Goal: Transaction & Acquisition: Subscribe to service/newsletter

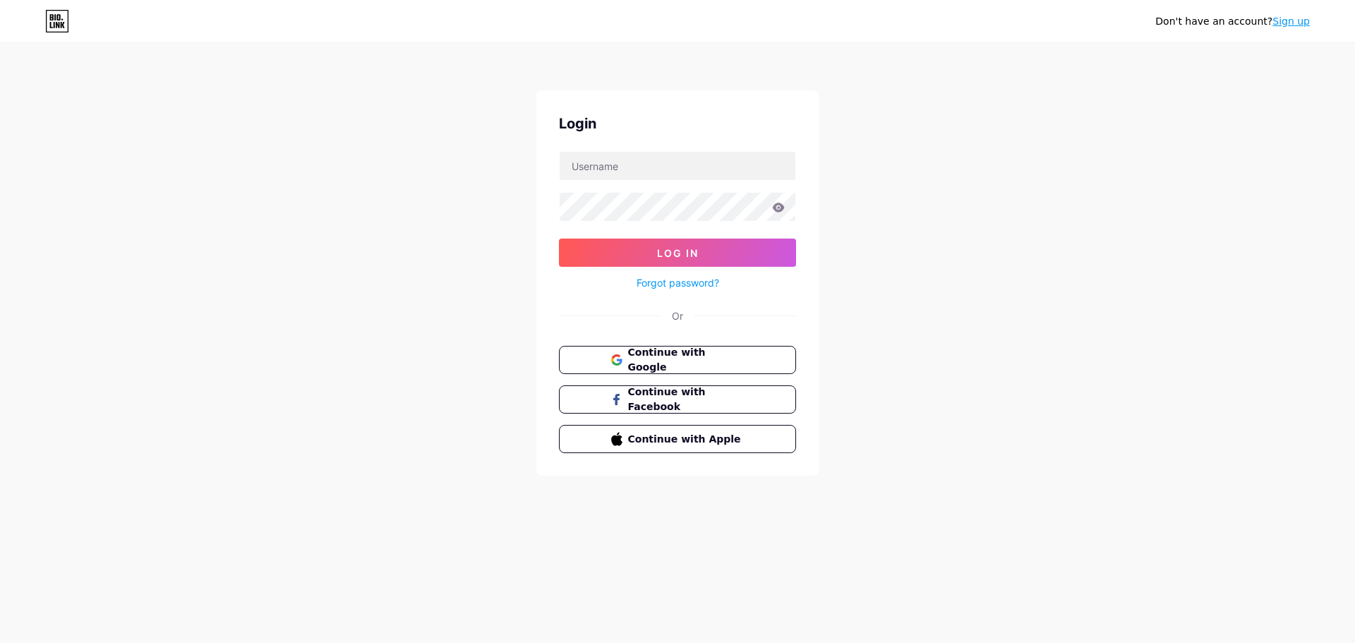
click at [745, 361] on button "Continue with Google" at bounding box center [677, 360] width 237 height 28
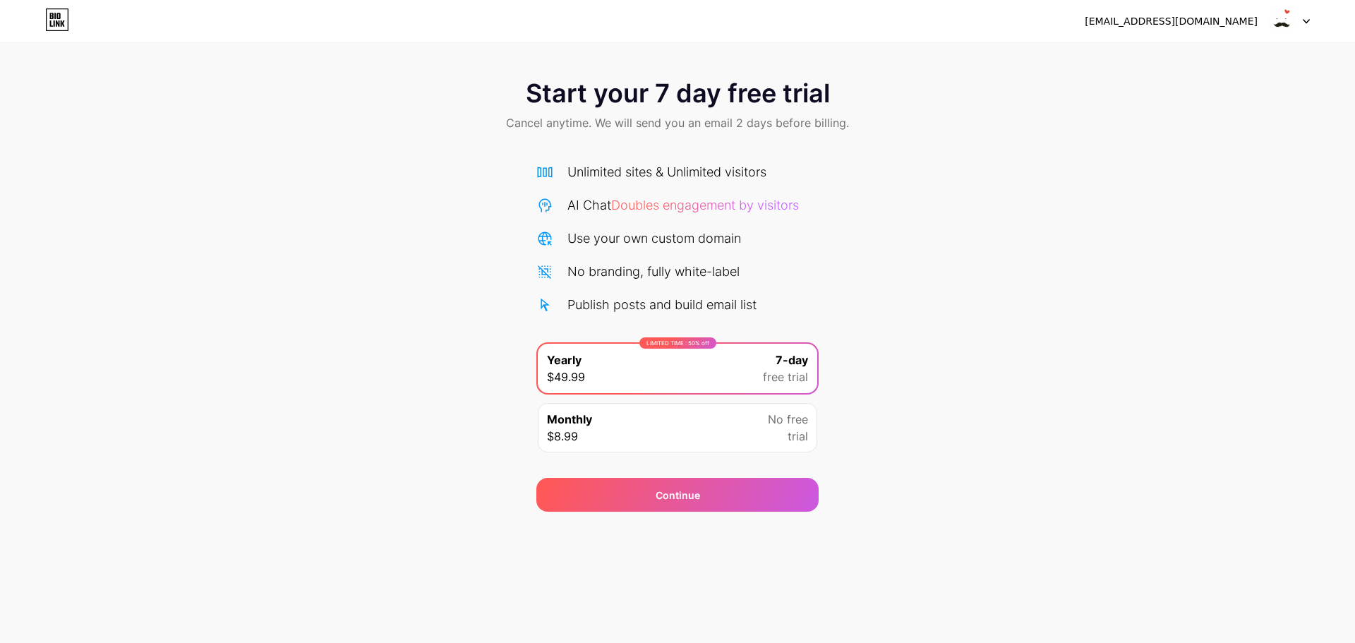
click at [1305, 22] on icon at bounding box center [1306, 22] width 6 height 4
click at [1230, 25] on div "[EMAIL_ADDRESS][DOMAIN_NAME]" at bounding box center [1170, 21] width 173 height 15
drag, startPoint x: 1189, startPoint y: 24, endPoint x: 1218, endPoint y: 23, distance: 29.6
click at [1189, 23] on div "[EMAIL_ADDRESS][DOMAIN_NAME]" at bounding box center [1170, 21] width 173 height 15
click at [1277, 21] on img at bounding box center [1281, 21] width 27 height 27
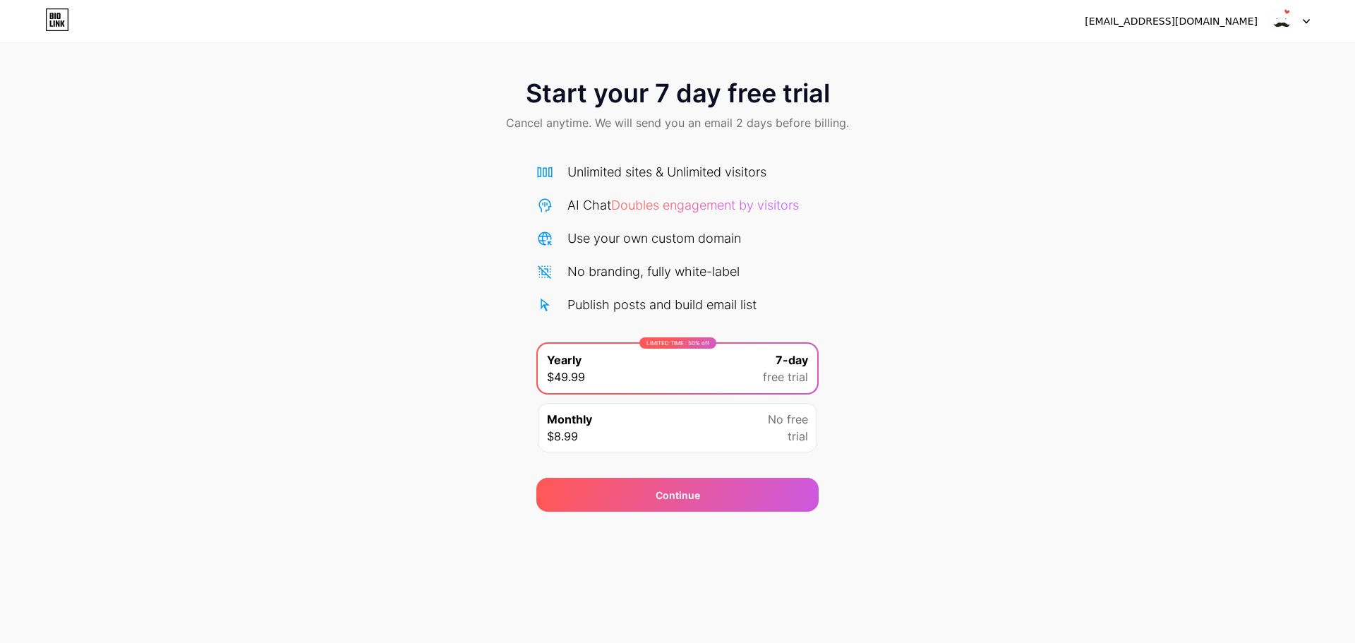
click at [1277, 21] on img at bounding box center [1281, 21] width 27 height 27
click at [72, 13] on div "[EMAIL_ADDRESS][DOMAIN_NAME] Logout" at bounding box center [677, 20] width 1355 height 25
click at [52, 26] on icon at bounding box center [51, 23] width 3 height 6
click at [756, 435] on div "Monthly $8.99 No free trial" at bounding box center [677, 427] width 279 height 49
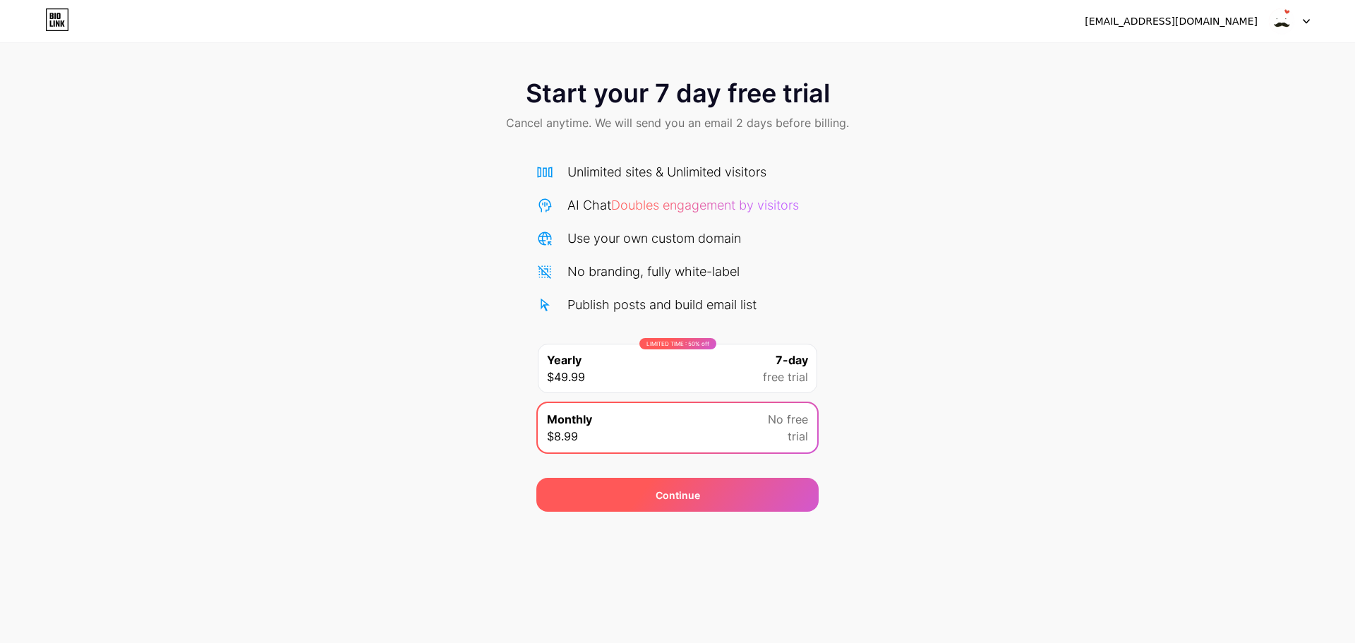
click at [796, 494] on div "Continue" at bounding box center [677, 495] width 282 height 34
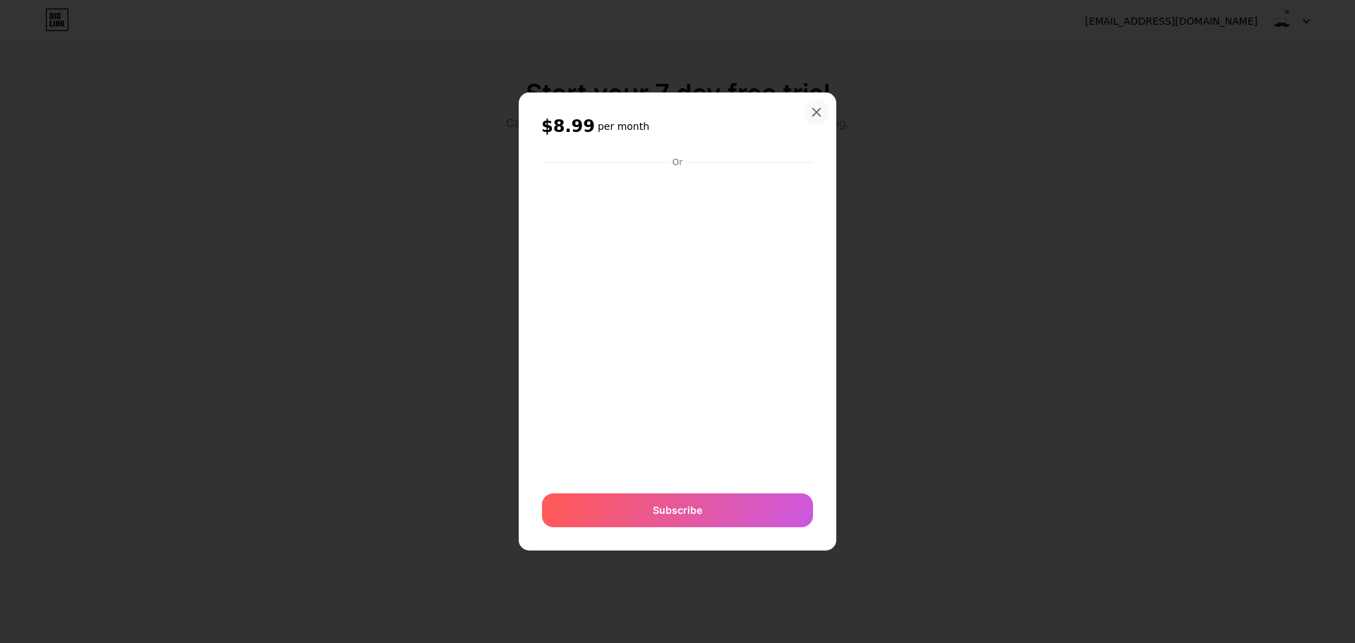
click at [815, 108] on icon at bounding box center [816, 112] width 11 height 11
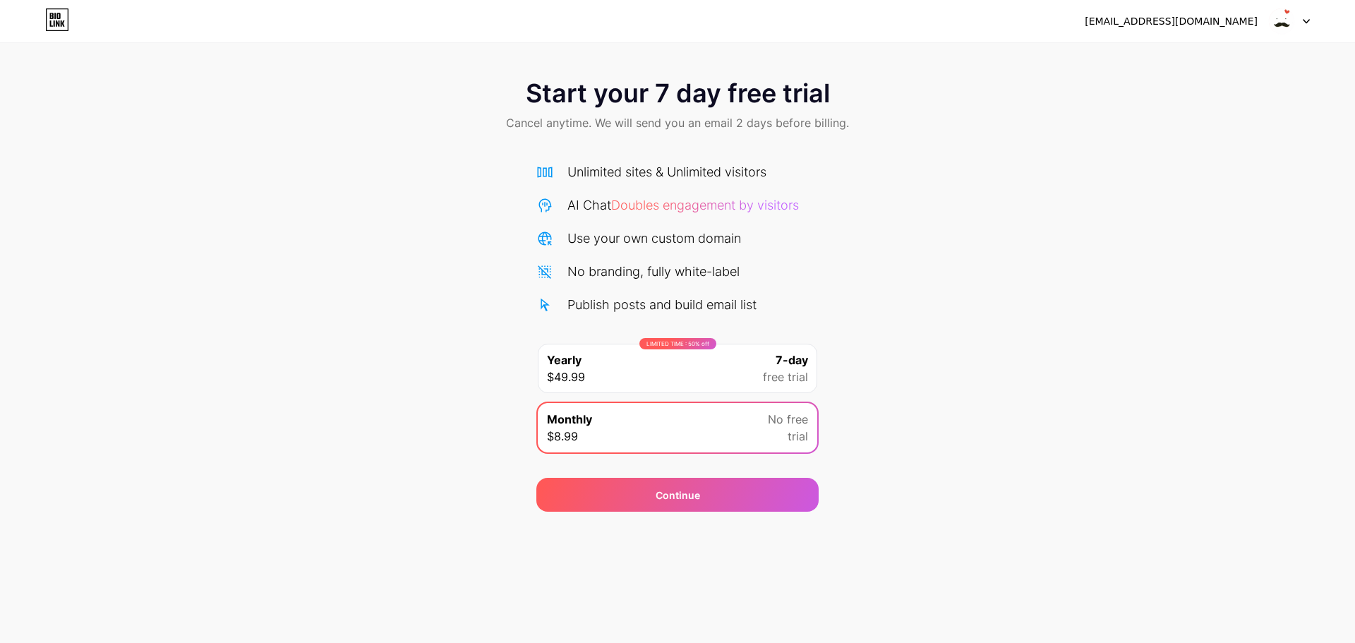
click at [1288, 236] on div "Start your 7 day free trial Cancel anytime. We will send you an email 2 days be…" at bounding box center [677, 288] width 1355 height 447
click at [1294, 26] on span at bounding box center [1281, 21] width 27 height 27
click at [1209, 21] on div "[EMAIL_ADDRESS][DOMAIN_NAME]" at bounding box center [1170, 21] width 173 height 15
click at [1175, 25] on div "[EMAIL_ADDRESS][DOMAIN_NAME]" at bounding box center [1170, 21] width 173 height 15
drag, startPoint x: 1170, startPoint y: 23, endPoint x: 670, endPoint y: 21, distance: 499.5
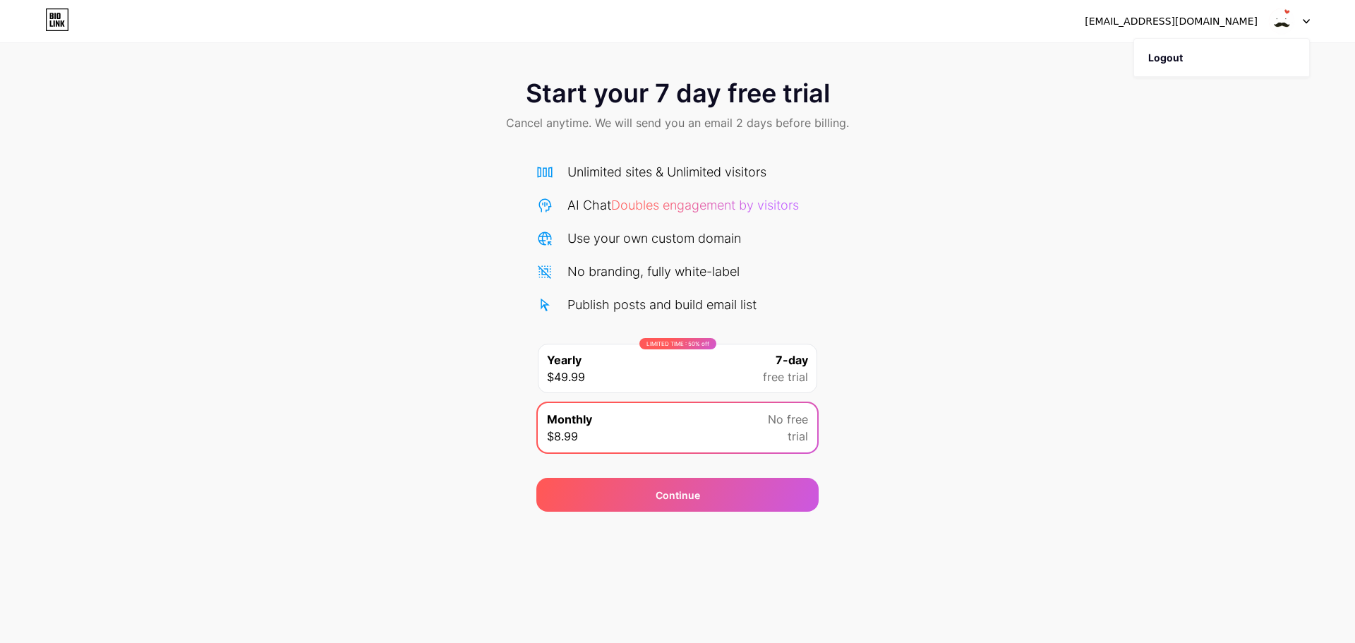
click at [1154, 25] on div "[EMAIL_ADDRESS][DOMAIN_NAME]" at bounding box center [1170, 21] width 173 height 15
click at [65, 20] on icon at bounding box center [57, 19] width 24 height 23
click at [66, 19] on icon at bounding box center [57, 19] width 24 height 23
click at [718, 362] on div "LIMITED TIME : 50% off Yearly $49.99 7-day free trial" at bounding box center [677, 368] width 279 height 49
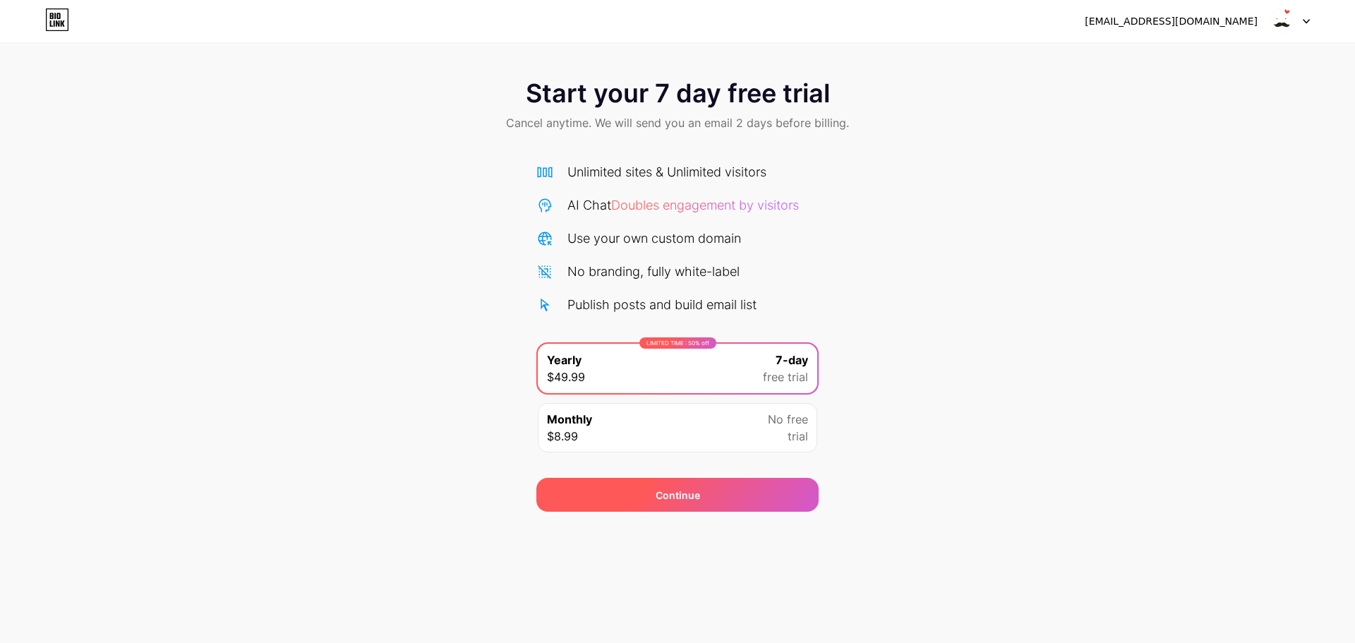
click at [756, 496] on div "Continue" at bounding box center [677, 495] width 282 height 34
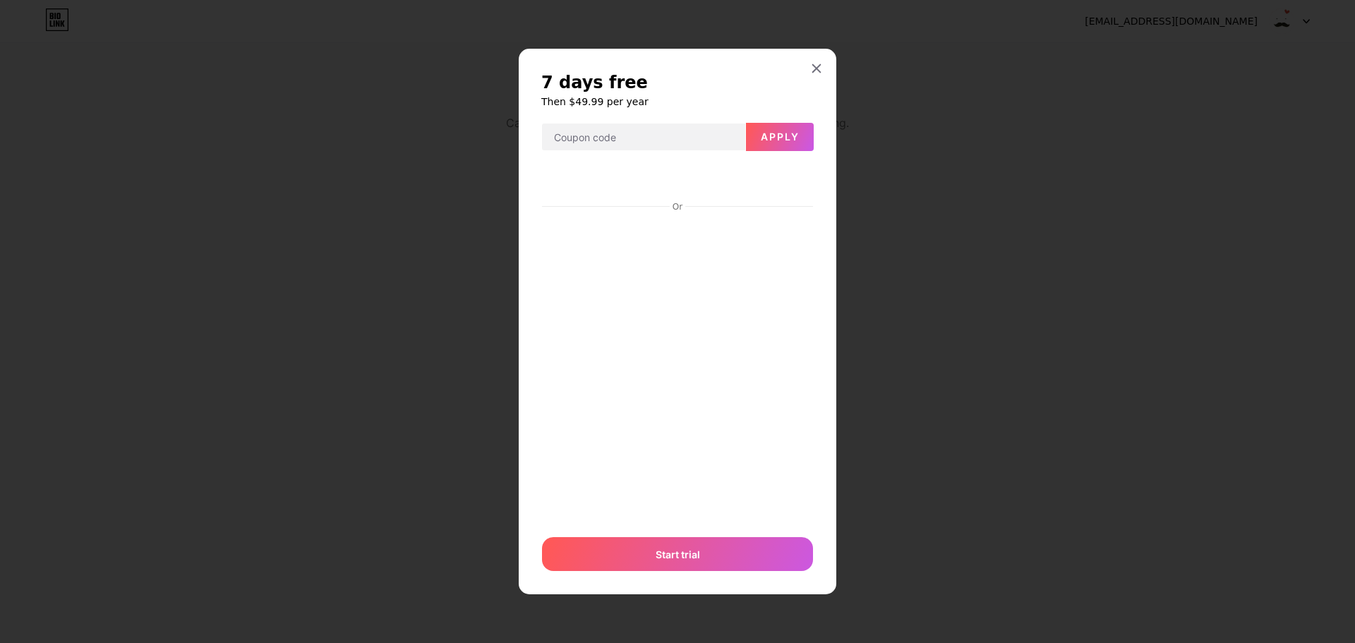
click at [811, 65] on div at bounding box center [816, 68] width 25 height 25
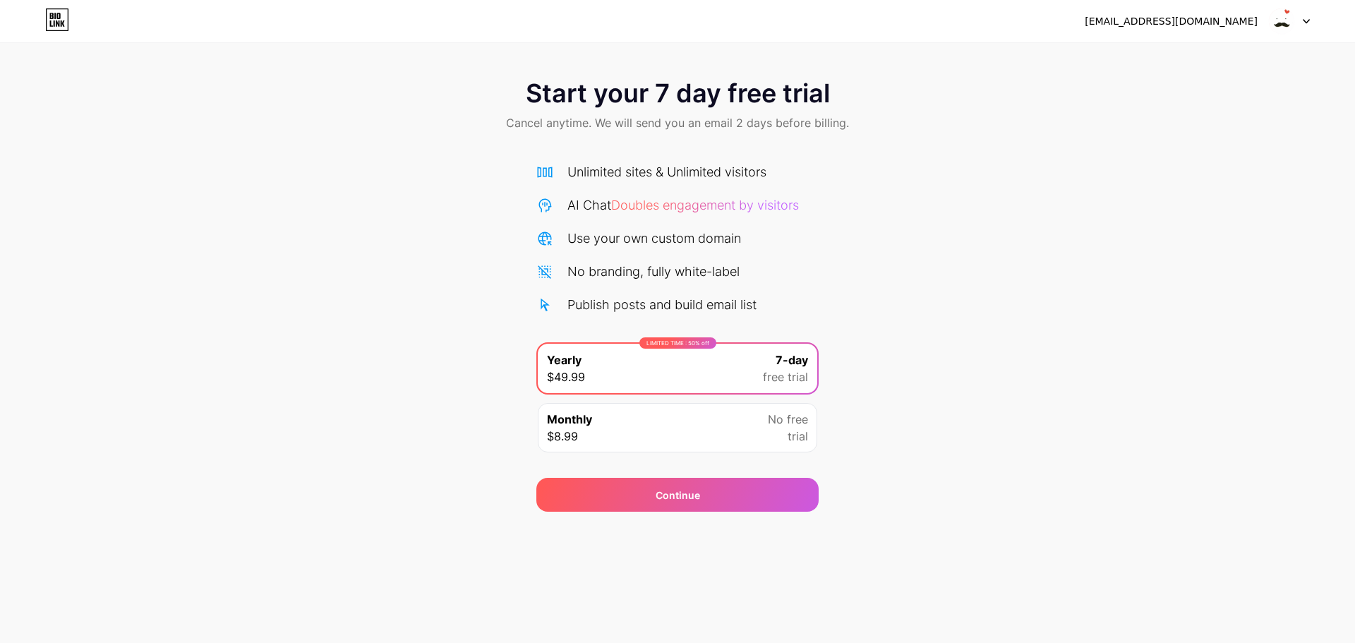
click at [1296, 22] on div at bounding box center [1288, 20] width 41 height 25
click at [1161, 15] on div "[EMAIL_ADDRESS][DOMAIN_NAME]" at bounding box center [1170, 21] width 173 height 15
click at [1160, 28] on div "[EMAIL_ADDRESS][DOMAIN_NAME]" at bounding box center [1170, 21] width 173 height 15
click at [1269, 24] on img at bounding box center [1281, 21] width 27 height 27
click at [1293, 18] on img at bounding box center [1281, 21] width 27 height 27
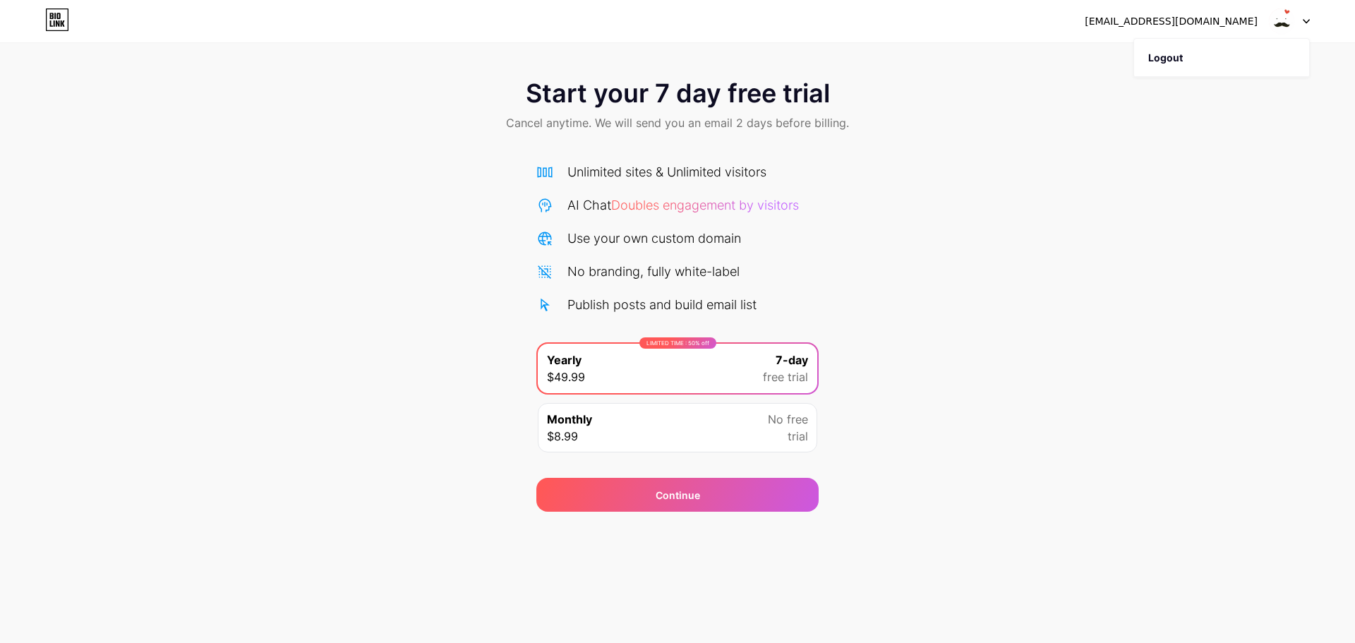
click at [1283, 25] on img at bounding box center [1281, 21] width 27 height 27
drag, startPoint x: 1307, startPoint y: 16, endPoint x: 1285, endPoint y: 31, distance: 27.0
click at [1307, 16] on div at bounding box center [1288, 20] width 41 height 25
click at [1198, 57] on li "Logout" at bounding box center [1221, 58] width 175 height 38
click at [1168, 54] on li "Logout" at bounding box center [1221, 58] width 175 height 38
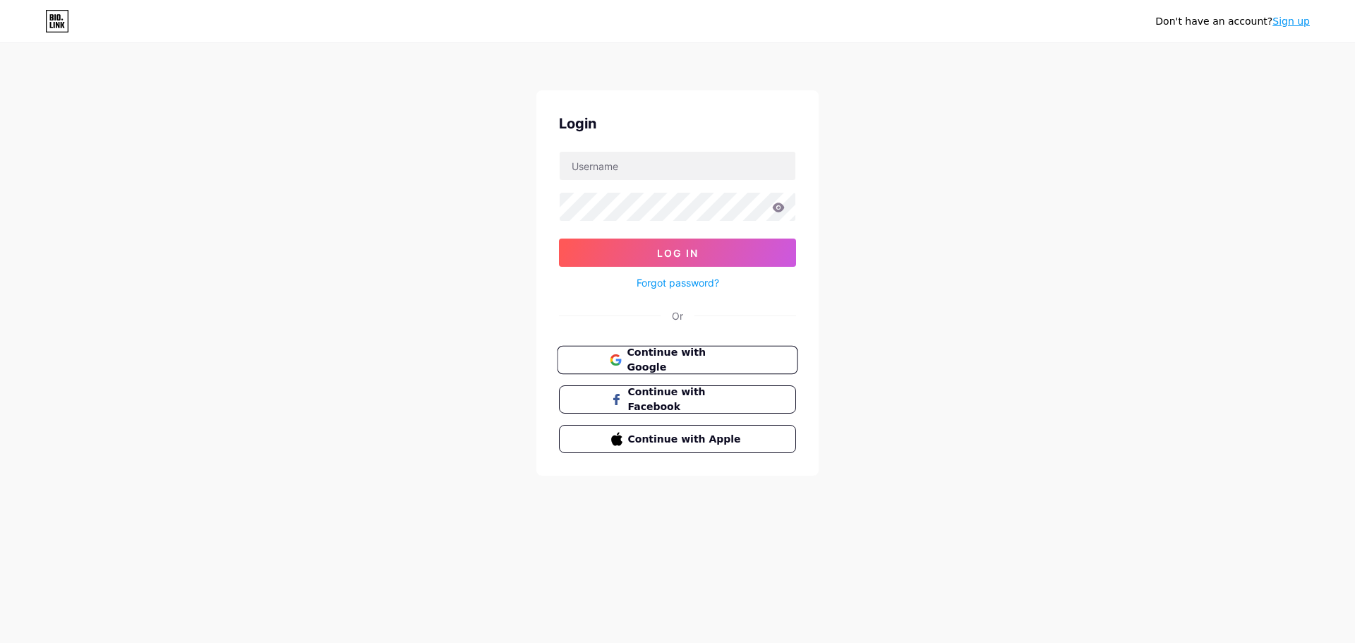
click at [664, 360] on span "Continue with Google" at bounding box center [685, 360] width 118 height 30
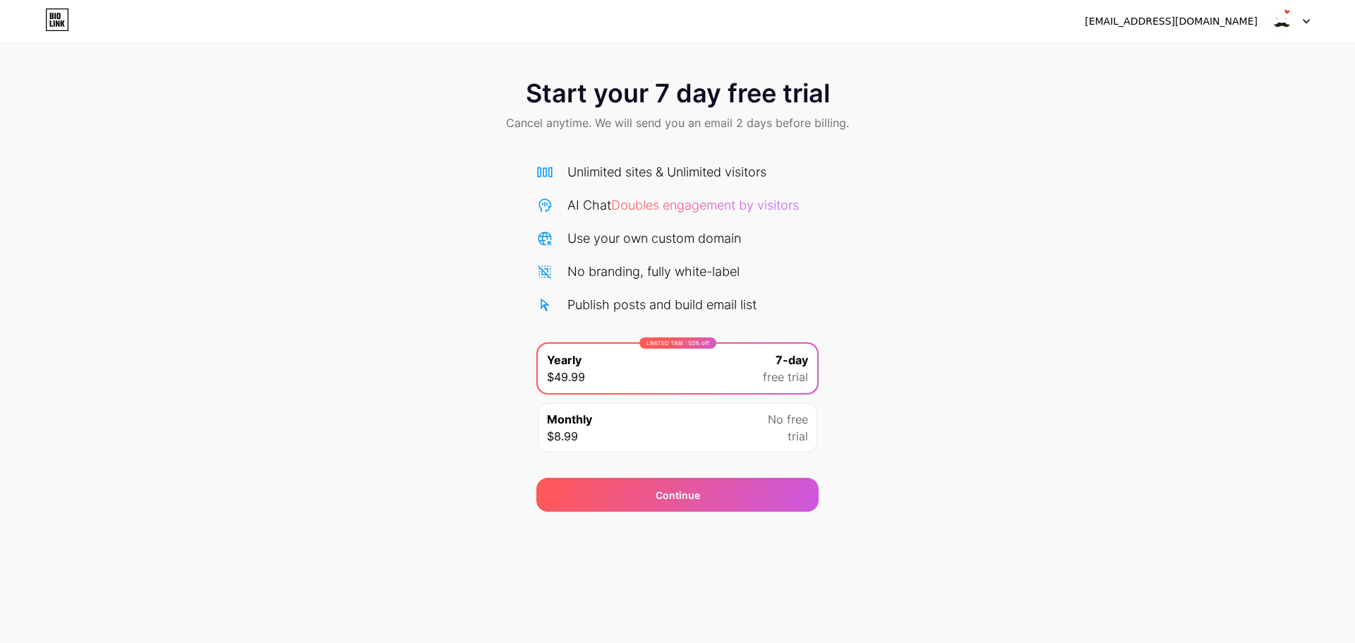
click at [1199, 26] on div "[EMAIL_ADDRESS][DOMAIN_NAME]" at bounding box center [1170, 21] width 173 height 15
click at [1292, 16] on img at bounding box center [1281, 21] width 27 height 27
click at [1290, 16] on img at bounding box center [1281, 21] width 27 height 27
click at [1286, 16] on img at bounding box center [1281, 21] width 27 height 27
click at [1278, 23] on img at bounding box center [1281, 21] width 27 height 27
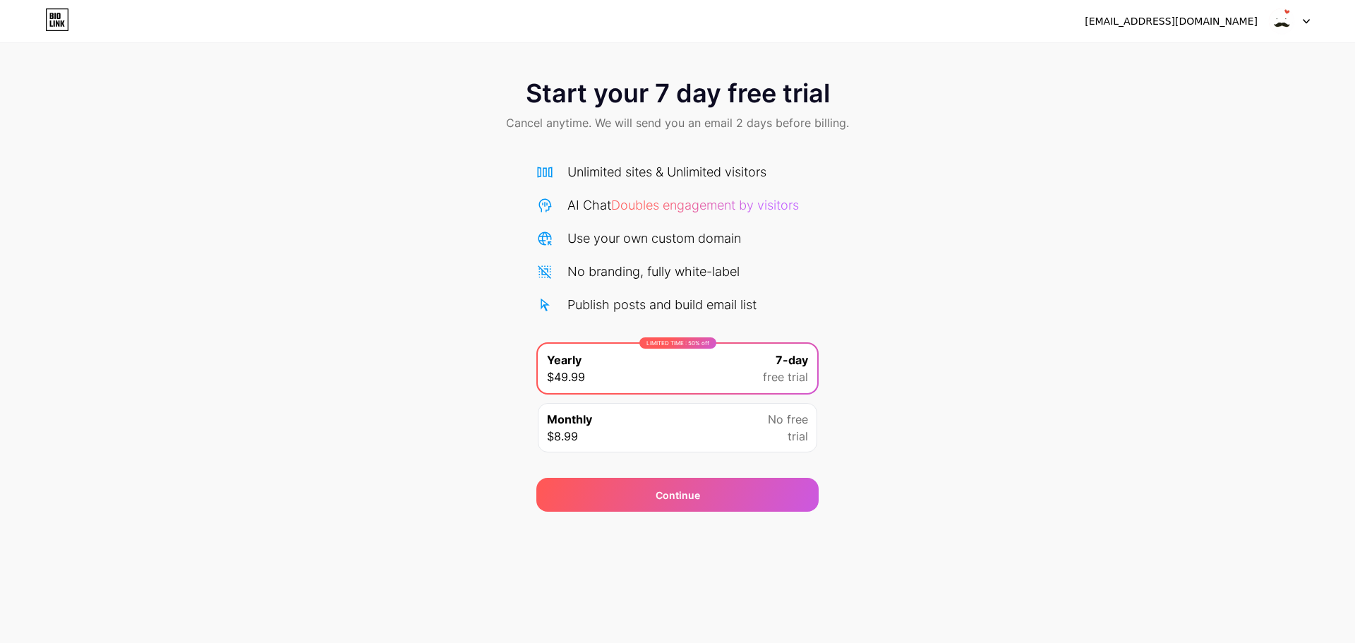
click at [1296, 23] on div at bounding box center [1288, 20] width 41 height 25
click at [1298, 23] on div at bounding box center [1288, 20] width 41 height 25
click at [1285, 18] on img at bounding box center [1281, 21] width 27 height 27
click at [1294, 25] on img at bounding box center [1281, 21] width 27 height 27
click at [1293, 19] on img at bounding box center [1281, 21] width 27 height 27
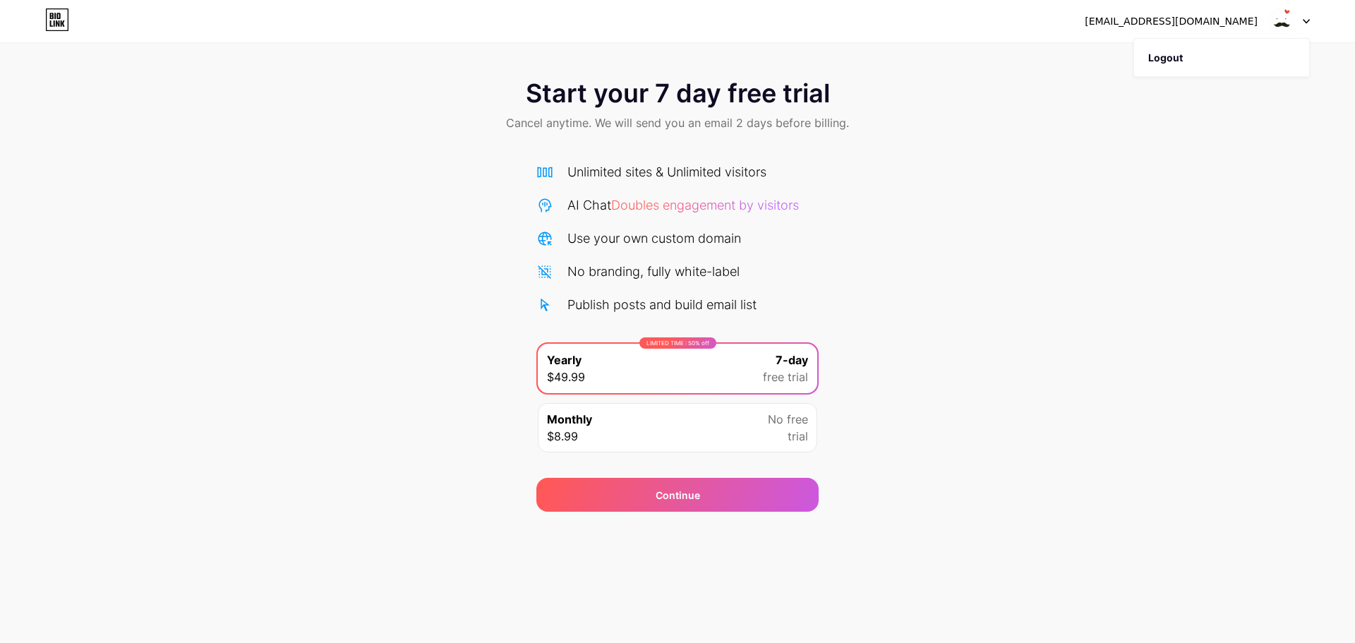
click at [1293, 19] on img at bounding box center [1281, 21] width 27 height 27
click at [61, 16] on icon at bounding box center [57, 19] width 24 height 23
click at [773, 430] on div "No free trial" at bounding box center [788, 428] width 40 height 34
click at [742, 435] on div "Monthly $8.99 No free trial" at bounding box center [677, 427] width 279 height 49
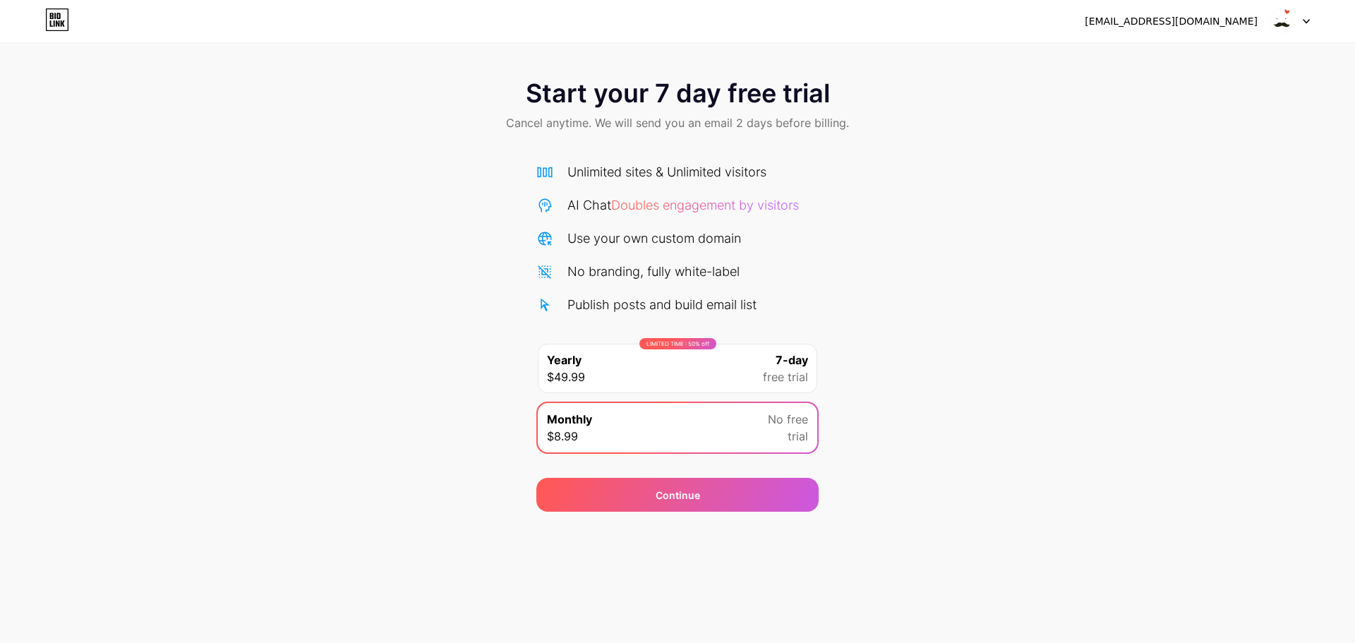
click at [738, 435] on div "Monthly $8.99 No free trial" at bounding box center [677, 427] width 279 height 49
click at [685, 432] on div "Monthly $8.99 No free trial" at bounding box center [677, 427] width 279 height 49
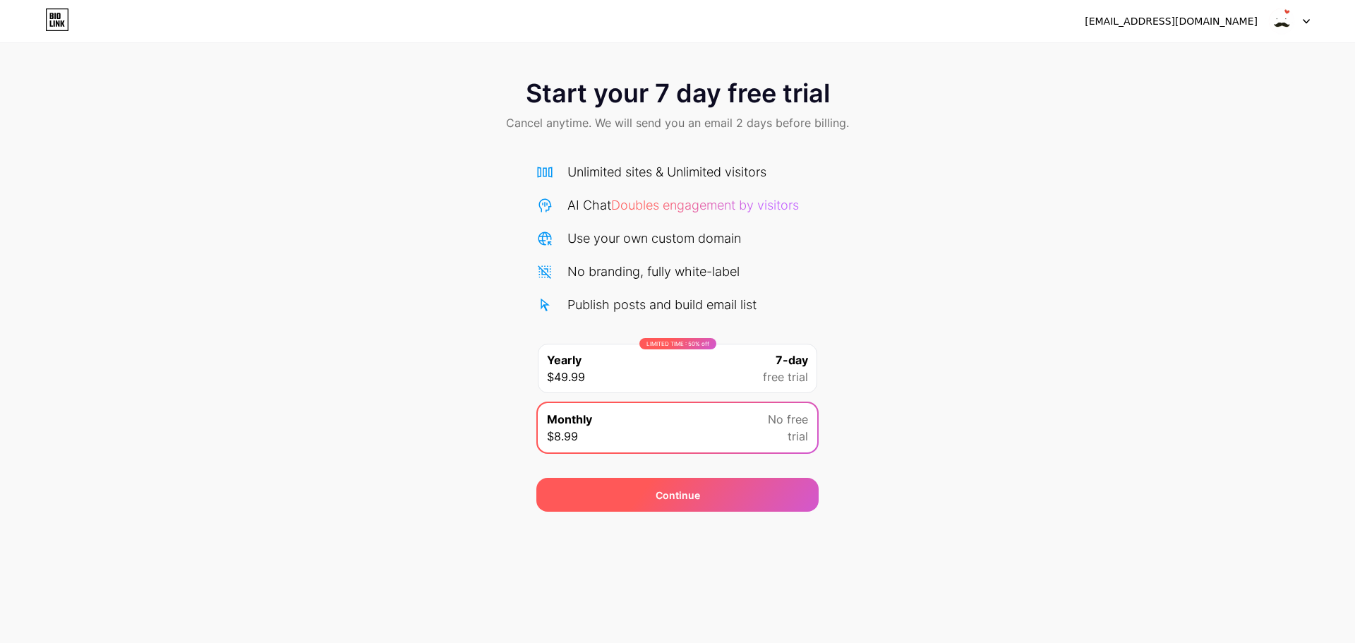
click at [701, 487] on div "Continue" at bounding box center [677, 495] width 282 height 34
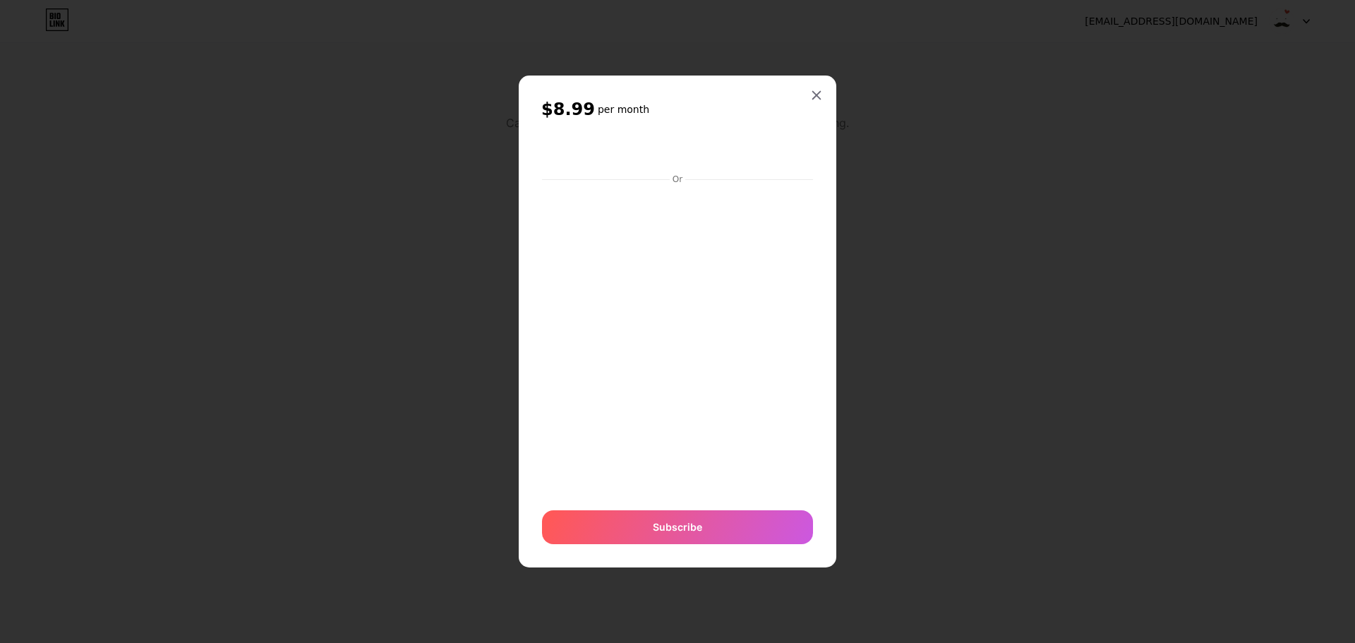
click at [1057, 246] on div at bounding box center [677, 321] width 1355 height 643
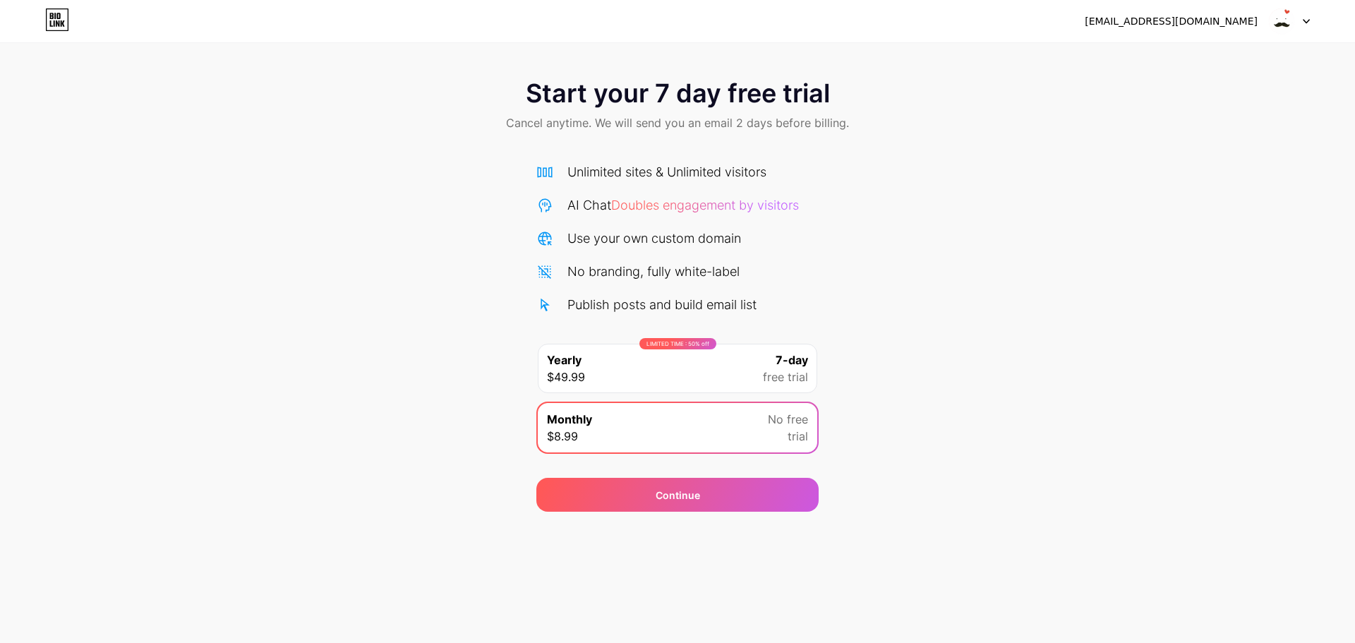
click at [1077, 223] on div "Start your 7 day free trial Cancel anytime. We will send you an email 2 days be…" at bounding box center [677, 288] width 1355 height 447
drag, startPoint x: 1077, startPoint y: 223, endPoint x: 1116, endPoint y: 100, distance: 129.0
click at [1084, 219] on div "Start your 7 day free trial Cancel anytime. We will send you an email 2 days be…" at bounding box center [677, 288] width 1355 height 447
click at [1156, 8] on div "[EMAIL_ADDRESS][DOMAIN_NAME] Logout" at bounding box center [677, 21] width 1355 height 42
click at [1159, 18] on div "[EMAIL_ADDRESS][DOMAIN_NAME]" at bounding box center [1170, 21] width 173 height 15
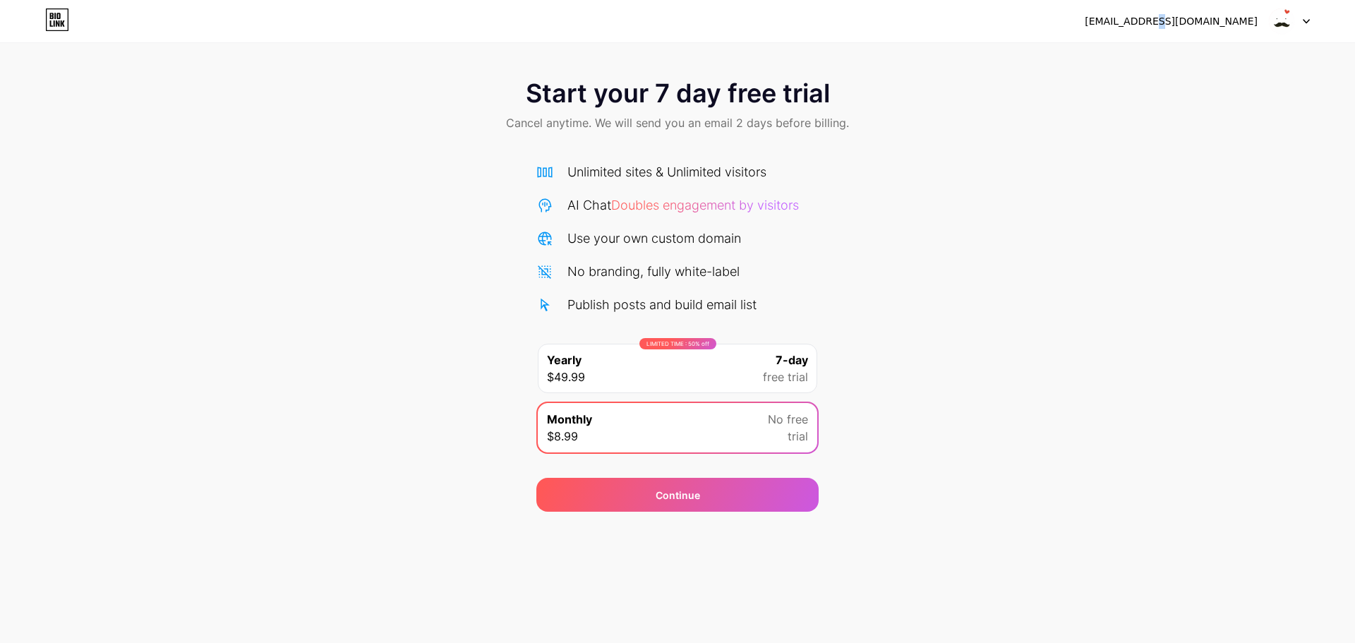
click at [1195, 20] on div "[EMAIL_ADDRESS][DOMAIN_NAME]" at bounding box center [1170, 21] width 173 height 15
click at [1211, 25] on div "[EMAIL_ADDRESS][DOMAIN_NAME]" at bounding box center [1170, 21] width 173 height 15
click at [1292, 22] on img at bounding box center [1281, 21] width 27 height 27
click at [1283, 24] on img at bounding box center [1281, 21] width 27 height 27
click at [1096, 178] on div "Start your 7 day free trial Cancel anytime. We will send you an email 2 days be…" at bounding box center [677, 288] width 1355 height 447
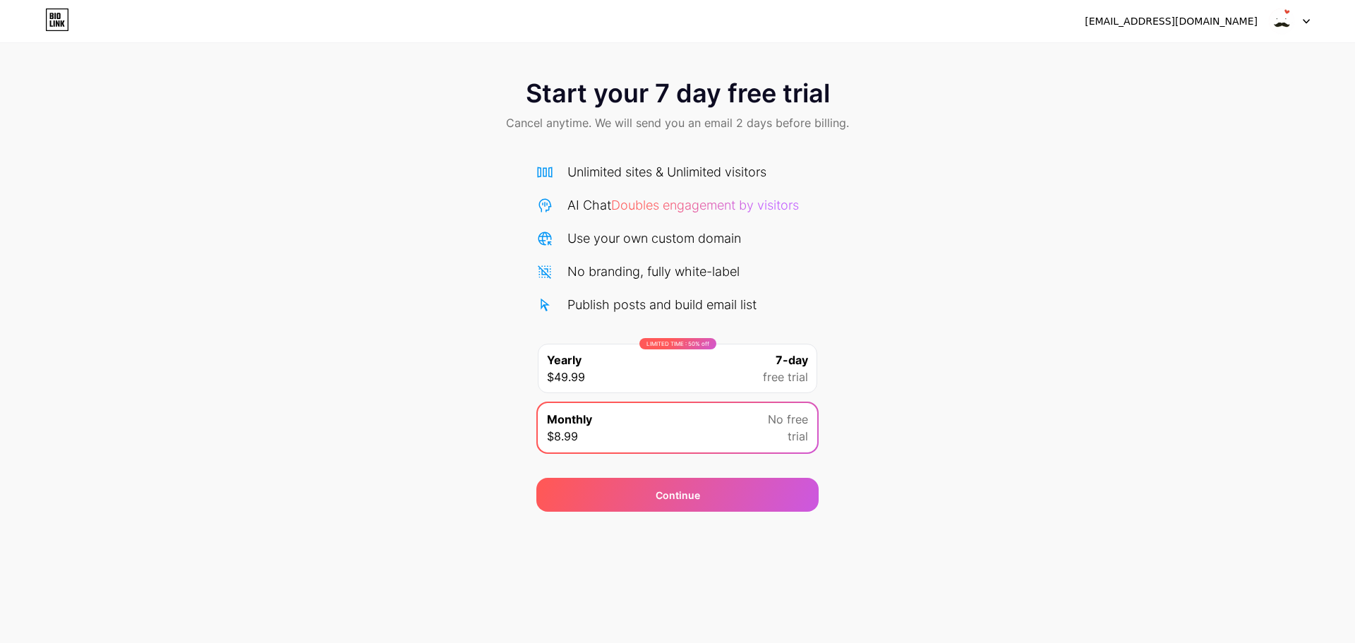
click at [1095, 179] on div "Start your 7 day free trial Cancel anytime. We will send you an email 2 days be…" at bounding box center [677, 288] width 1355 height 447
click at [1116, 380] on div "Start your 7 day free trial Cancel anytime. We will send you an email 2 days be…" at bounding box center [677, 288] width 1355 height 447
click at [44, 13] on div "[EMAIL_ADDRESS][DOMAIN_NAME] Logout" at bounding box center [677, 20] width 1355 height 25
click at [54, 18] on icon at bounding box center [57, 19] width 24 height 23
click at [751, 437] on div "Monthly $8.99 No free trial" at bounding box center [677, 427] width 279 height 49
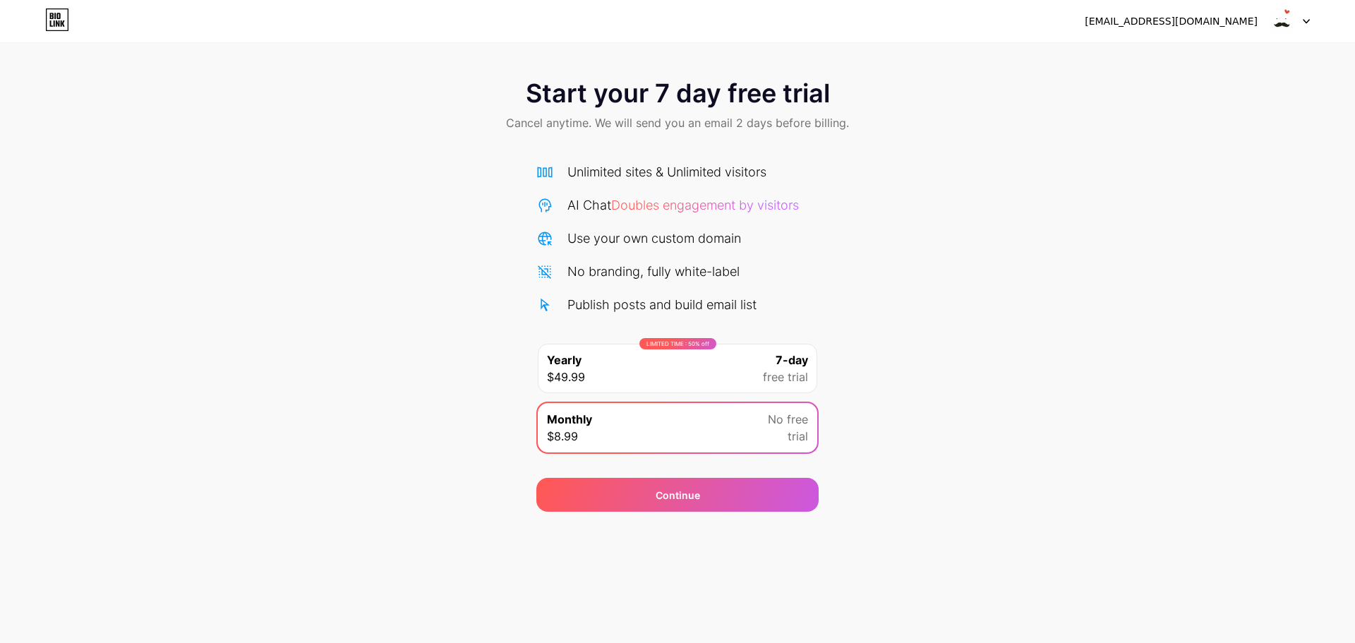
click at [708, 369] on div "LIMITED TIME : 50% off Yearly $49.99 7-day free trial" at bounding box center [677, 368] width 279 height 49
click at [715, 428] on div "Monthly $8.99 No free trial" at bounding box center [677, 427] width 279 height 49
drag, startPoint x: 783, startPoint y: 271, endPoint x: 896, endPoint y: 286, distance: 113.9
click at [892, 286] on div "Start your 7 day free trial Cancel anytime. We will send you an email 2 days be…" at bounding box center [677, 288] width 1355 height 447
click at [1014, 290] on div "Start your 7 day free trial Cancel anytime. We will send you an email 2 days be…" at bounding box center [677, 288] width 1355 height 447
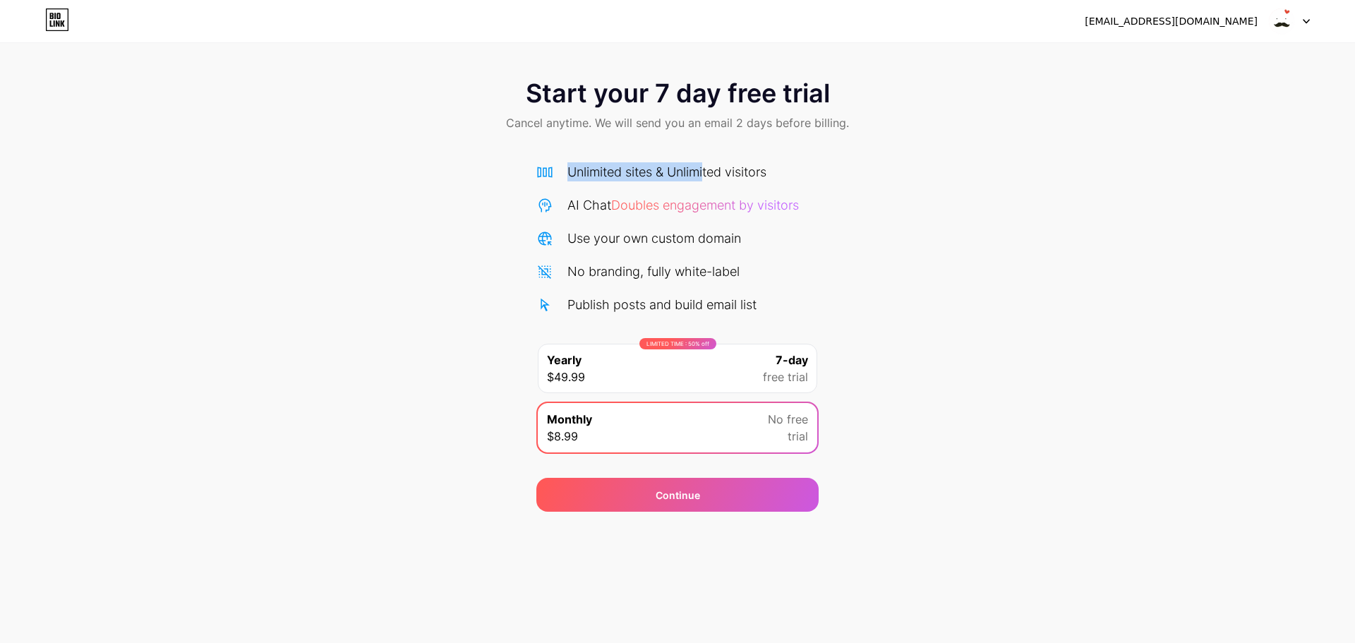
drag, startPoint x: 706, startPoint y: 166, endPoint x: 495, endPoint y: 165, distance: 211.6
click at [495, 164] on div "Start your 7 day free trial Cancel anytime. We will send you an email 2 days be…" at bounding box center [677, 288] width 1355 height 447
click at [926, 174] on div "Start your 7 day free trial Cancel anytime. We will send you an email 2 days be…" at bounding box center [677, 288] width 1355 height 447
click at [967, 183] on div "Start your 7 day free trial Cancel anytime. We will send you an email 2 days be…" at bounding box center [677, 288] width 1355 height 447
drag, startPoint x: 1028, startPoint y: 198, endPoint x: 1175, endPoint y: 202, distance: 147.5
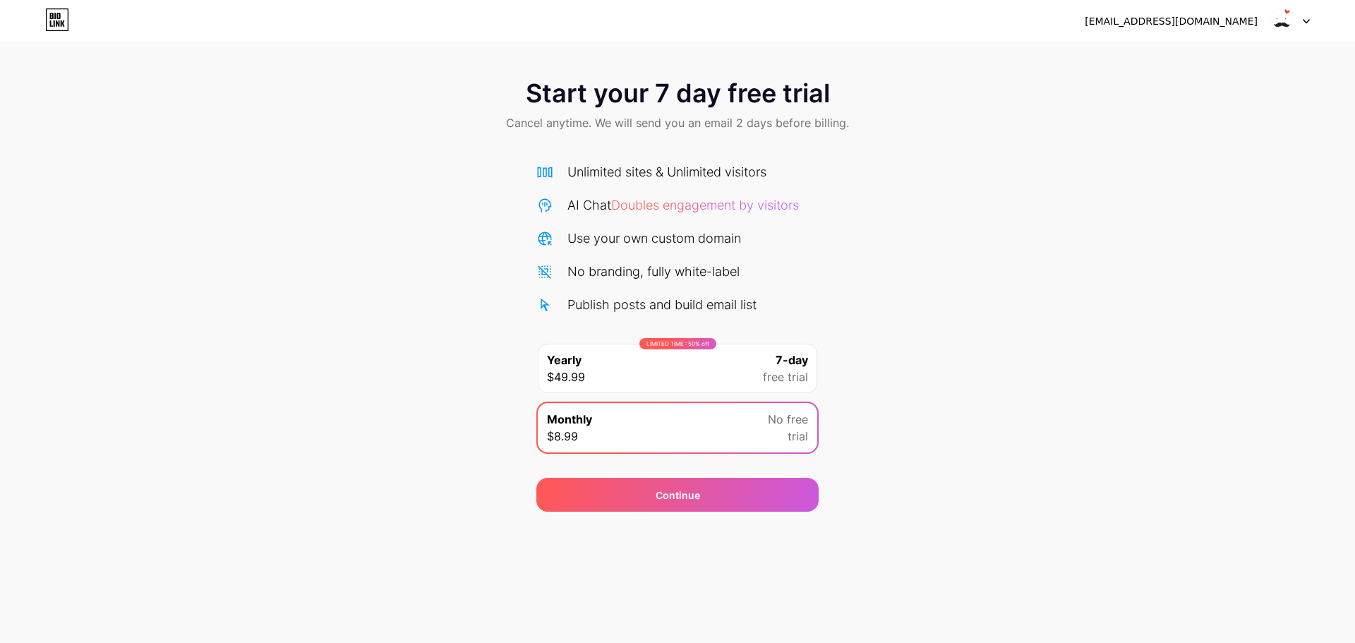
click at [1043, 200] on div "Start your 7 day free trial Cancel anytime. We will send you an email 2 days be…" at bounding box center [677, 288] width 1355 height 447
click at [1185, 25] on div "[EMAIL_ADDRESS][DOMAIN_NAME]" at bounding box center [1170, 21] width 173 height 15
drag, startPoint x: 1213, startPoint y: 29, endPoint x: 1249, endPoint y: 27, distance: 36.0
click at [1215, 30] on div "[EMAIL_ADDRESS][DOMAIN_NAME]" at bounding box center [1196, 20] width 225 height 25
drag, startPoint x: 1249, startPoint y: 27, endPoint x: 1259, endPoint y: 28, distance: 10.0
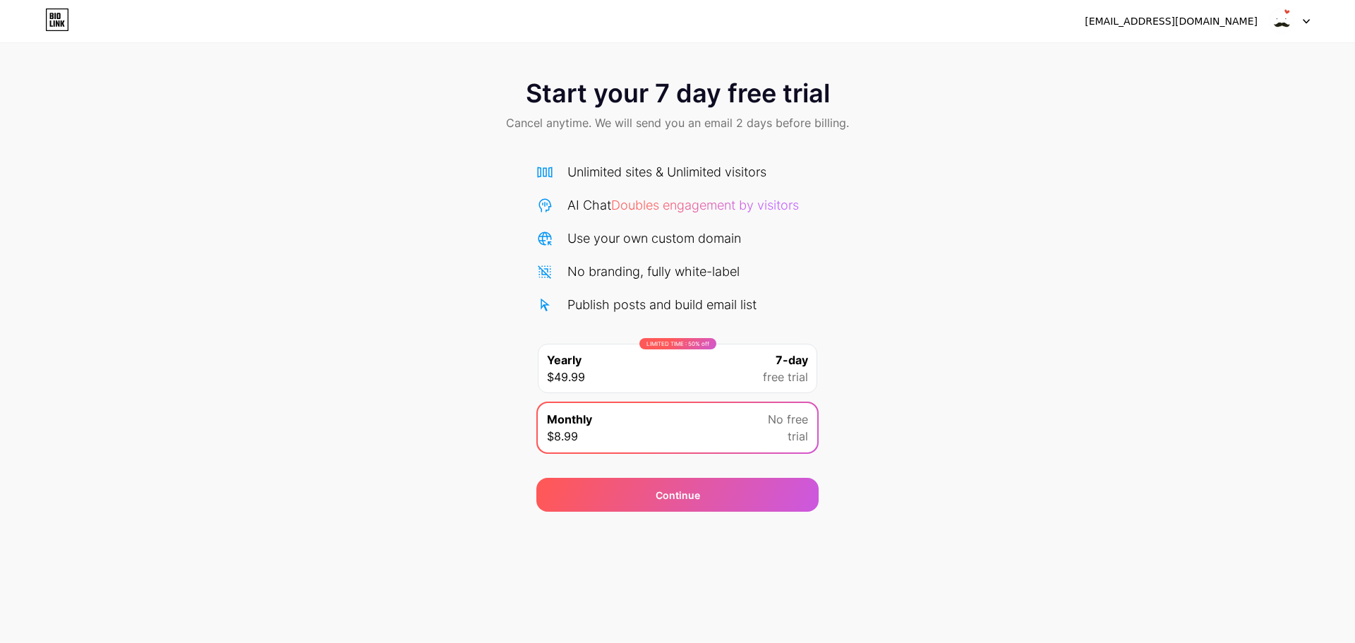
click at [1254, 28] on div "[EMAIL_ADDRESS][DOMAIN_NAME]" at bounding box center [1170, 21] width 173 height 15
click at [1274, 23] on img at bounding box center [1281, 21] width 27 height 27
click at [1043, 212] on div "Start your 7 day free trial Cancel anytime. We will send you an email 2 days be…" at bounding box center [677, 288] width 1355 height 447
click at [1242, 30] on div "[EMAIL_ADDRESS][DOMAIN_NAME]" at bounding box center [1196, 20] width 225 height 25
click at [1284, 23] on img at bounding box center [1281, 21] width 27 height 27
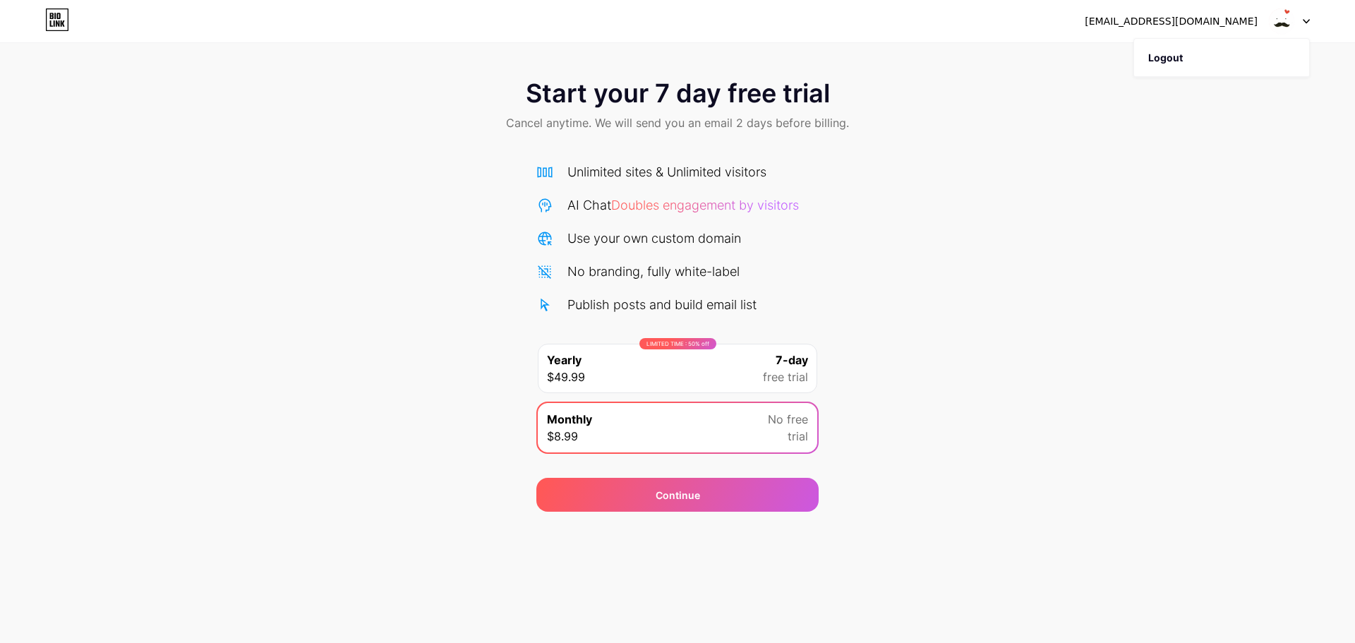
click at [1284, 23] on img at bounding box center [1281, 21] width 27 height 27
click at [926, 353] on div "Start your 7 day free trial Cancel anytime. We will send you an email 2 days be…" at bounding box center [677, 288] width 1355 height 447
click at [689, 433] on div "Monthly $8.99 No free trial" at bounding box center [677, 427] width 279 height 49
click at [788, 507] on div "Continue" at bounding box center [677, 495] width 282 height 34
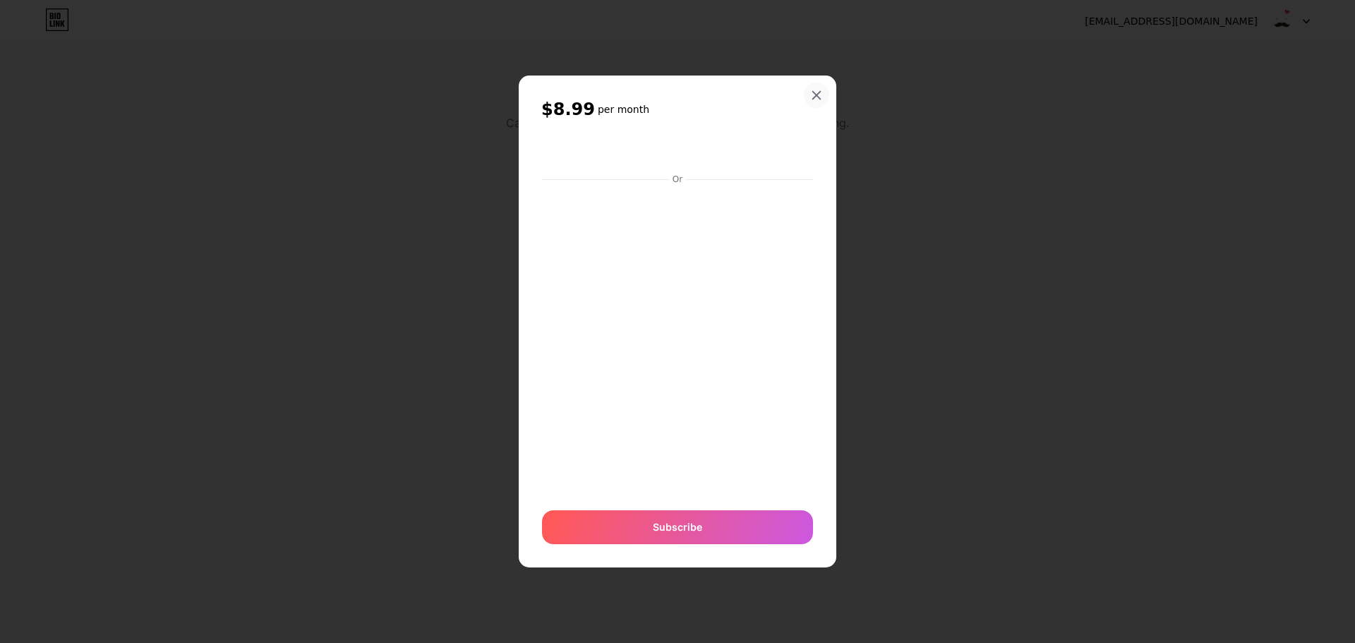
click at [820, 95] on icon at bounding box center [816, 95] width 11 height 11
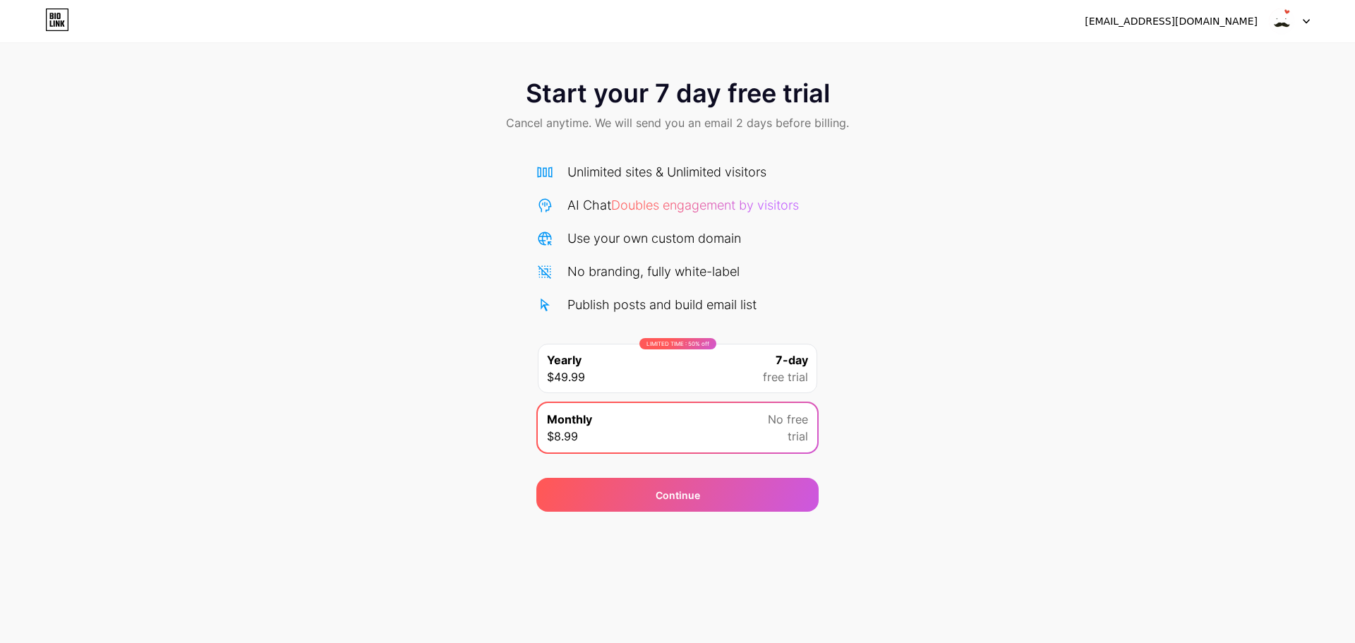
click at [1051, 369] on div "Start your 7 day free trial Cancel anytime. We will send you an email 2 days be…" at bounding box center [677, 288] width 1355 height 447
click at [698, 354] on div "LIMITED TIME : 50% off Yearly $49.99 7-day free trial" at bounding box center [677, 368] width 279 height 49
click at [988, 337] on div "Start your 7 day free trial Cancel anytime. We will send you an email 2 days be…" at bounding box center [677, 288] width 1355 height 447
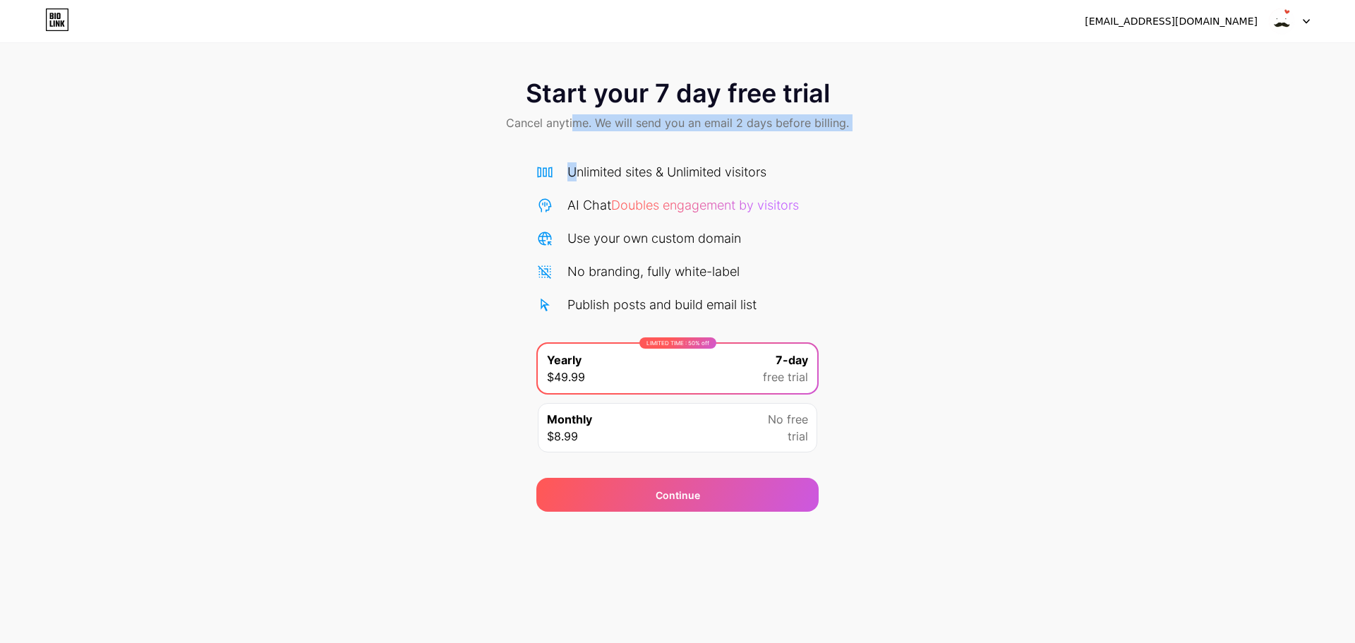
drag, startPoint x: 574, startPoint y: 142, endPoint x: 551, endPoint y: 145, distance: 23.5
click at [574, 148] on div "Start your 7 day free trial Cancel anytime. We will send you an email 2 days be…" at bounding box center [677, 288] width 1355 height 447
click at [539, 119] on span "Cancel anytime. We will send you an email 2 days before billing." at bounding box center [677, 122] width 343 height 17
drag, startPoint x: 540, startPoint y: 128, endPoint x: 642, endPoint y: 123, distance: 102.4
click at [626, 125] on span "Cancel anytime. We will send you an email 2 days before billing." at bounding box center [677, 122] width 343 height 17
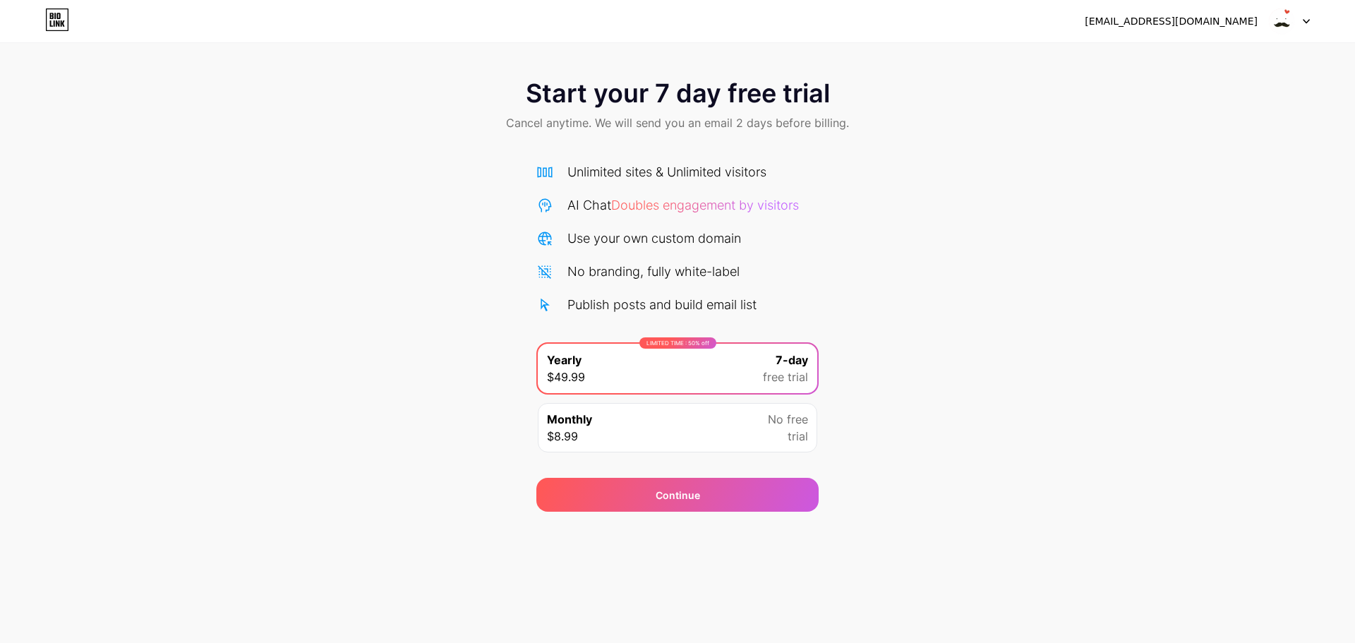
click at [698, 131] on span "Cancel anytime. We will send you an email 2 days before billing." at bounding box center [677, 122] width 343 height 17
drag, startPoint x: 657, startPoint y: 243, endPoint x: 664, endPoint y: 243, distance: 7.1
click at [660, 243] on div "Use your own custom domain" at bounding box center [654, 238] width 174 height 19
click at [812, 246] on div "Use your own custom domain" at bounding box center [677, 238] width 282 height 19
click at [837, 242] on div "Start your 7 day free trial Cancel anytime. We will send you an email 2 days be…" at bounding box center [677, 288] width 1355 height 447
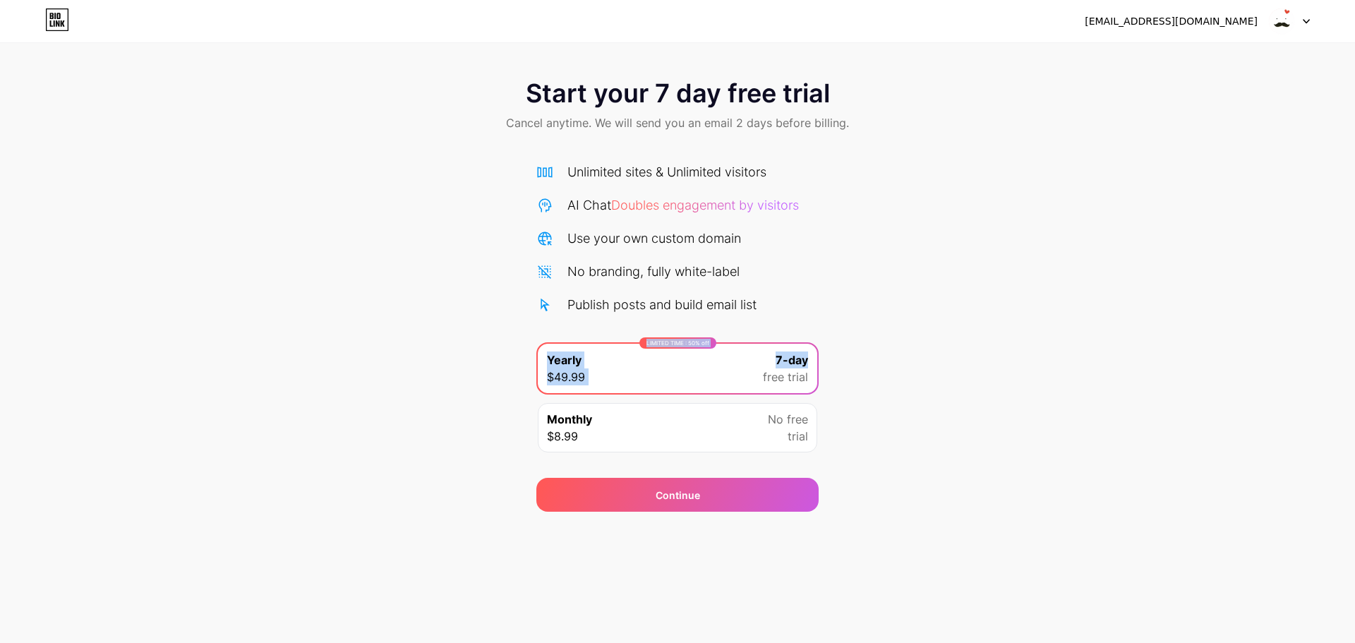
click at [991, 329] on div "Start your 7 day free trial Cancel anytime. We will send you an email 2 days be…" at bounding box center [677, 288] width 1355 height 447
click at [703, 375] on div "LIMITED TIME : 50% off Yearly $49.99 7-day free trial" at bounding box center [677, 368] width 279 height 49
click at [982, 358] on div "Start your 7 day free trial Cancel anytime. We will send you an email 2 days be…" at bounding box center [677, 288] width 1355 height 447
click at [725, 370] on div "LIMITED TIME : 50% off Yearly $49.99 7-day free trial" at bounding box center [677, 368] width 279 height 49
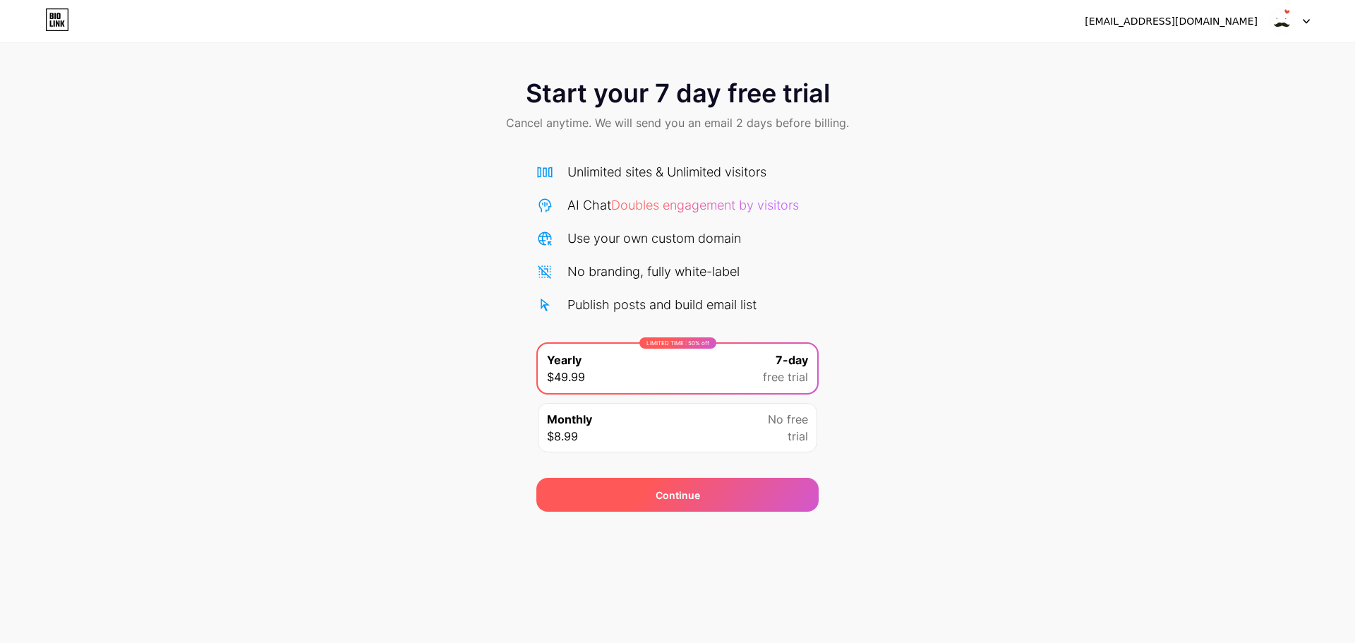
click at [758, 496] on div "Continue" at bounding box center [677, 495] width 282 height 34
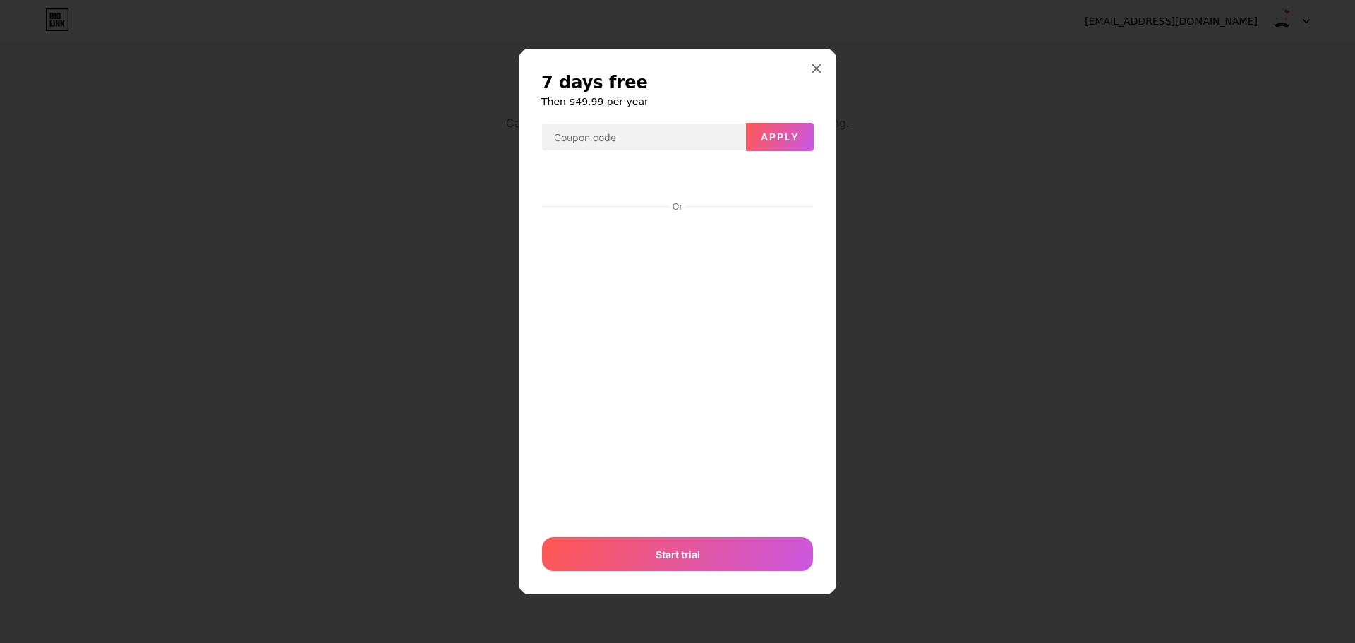
drag, startPoint x: 1080, startPoint y: 372, endPoint x: 1056, endPoint y: 372, distance: 24.0
click at [1081, 372] on div at bounding box center [677, 321] width 1355 height 643
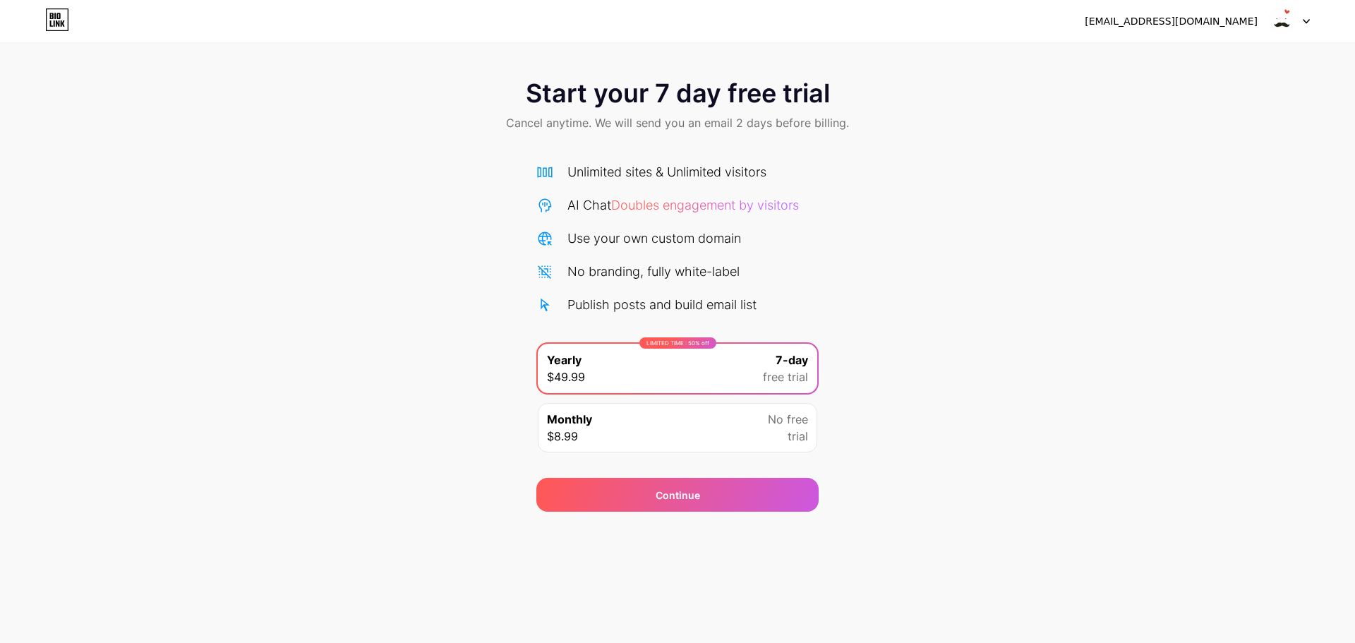
drag, startPoint x: 1026, startPoint y: 275, endPoint x: 928, endPoint y: 281, distance: 98.2
click at [1027, 277] on div "Start your 7 day free trial Cancel anytime. We will send you an email 2 days be…" at bounding box center [677, 288] width 1355 height 447
click at [679, 425] on div "Monthly $8.99 No free trial" at bounding box center [677, 427] width 279 height 49
click at [730, 382] on div "LIMITED TIME : 50% off Yearly $49.99 7-day free trial" at bounding box center [677, 368] width 279 height 49
click at [768, 500] on div "Continue" at bounding box center [677, 495] width 282 height 34
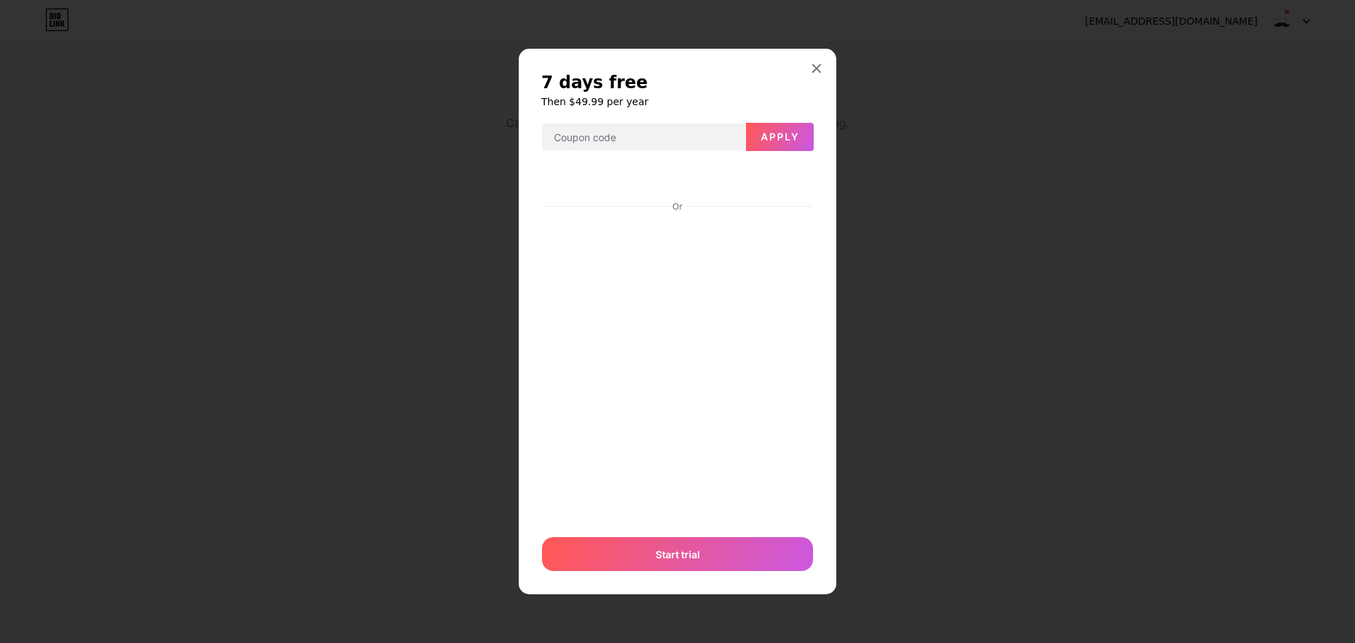
drag, startPoint x: 1210, startPoint y: 242, endPoint x: 1170, endPoint y: 272, distance: 50.4
click at [1206, 248] on div at bounding box center [677, 321] width 1355 height 643
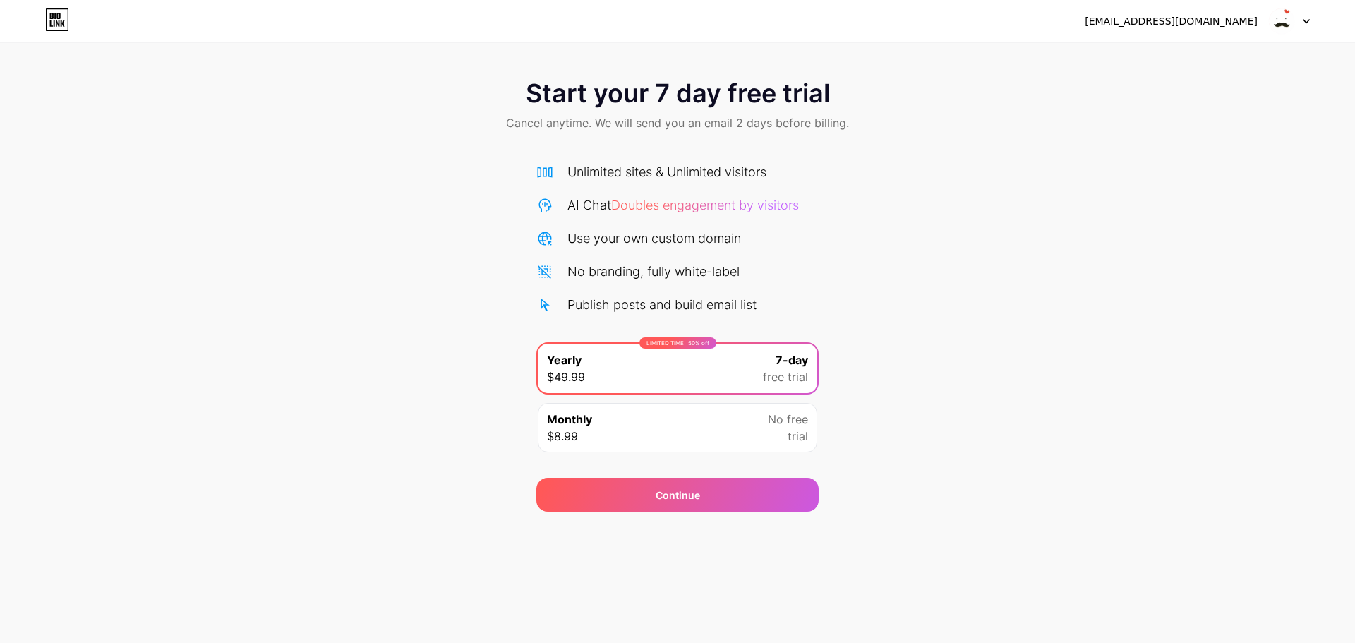
click at [1029, 386] on div "Start your 7 day free trial Cancel anytime. We will send you an email 2 days be…" at bounding box center [677, 288] width 1355 height 447
click at [1027, 389] on div "Start your 7 day free trial Cancel anytime. We will send you an email 2 days be…" at bounding box center [677, 288] width 1355 height 447
click at [1025, 395] on div "Start your 7 day free trial Cancel anytime. We will send you an email 2 days be…" at bounding box center [677, 288] width 1355 height 447
click at [1074, 389] on div "Start your 7 day free trial Cancel anytime. We will send you an email 2 days be…" at bounding box center [677, 288] width 1355 height 447
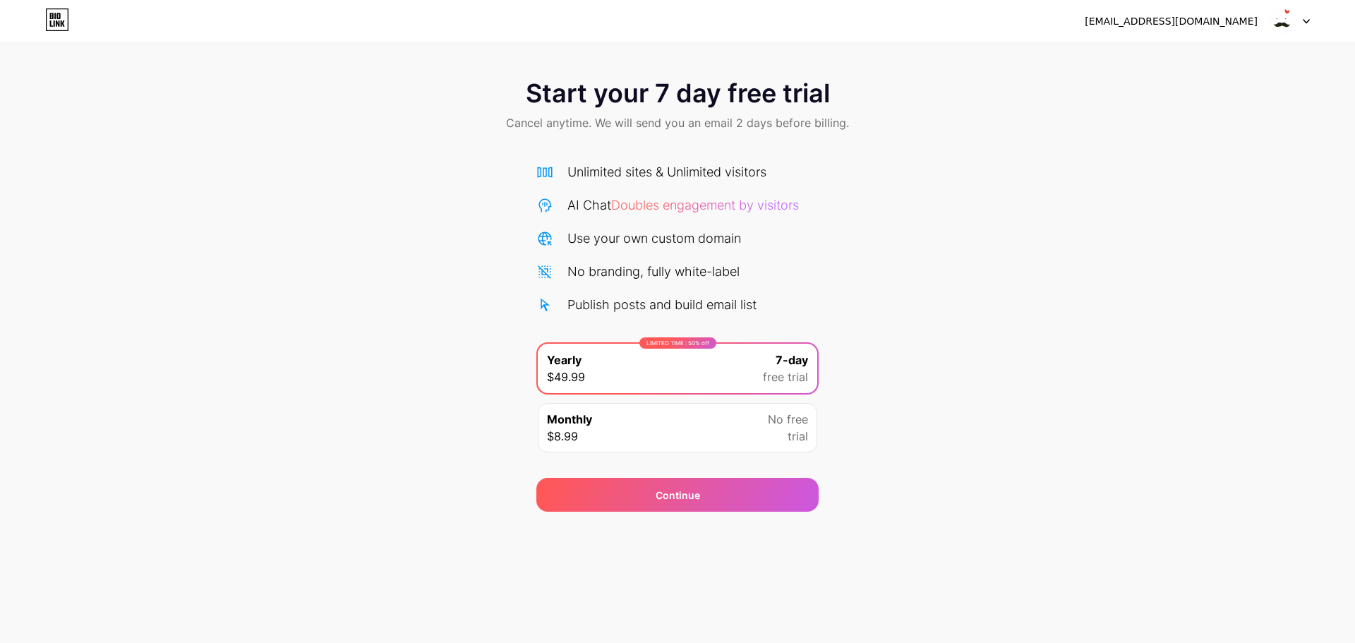
click at [1096, 203] on div "Start your 7 day free trial Cancel anytime. We will send you an email 2 days be…" at bounding box center [677, 288] width 1355 height 447
click at [1152, 239] on div "Start your 7 day free trial Cancel anytime. We will send you an email 2 days be…" at bounding box center [677, 288] width 1355 height 447
click at [1077, 318] on div "Start your 7 day free trial Cancel anytime. We will send you an email 2 days be…" at bounding box center [677, 288] width 1355 height 447
click at [1079, 321] on div "Start your 7 day free trial Cancel anytime. We will send you an email 2 days be…" at bounding box center [677, 288] width 1355 height 447
click at [1086, 303] on div "Start your 7 day free trial Cancel anytime. We will send you an email 2 days be…" at bounding box center [677, 288] width 1355 height 447
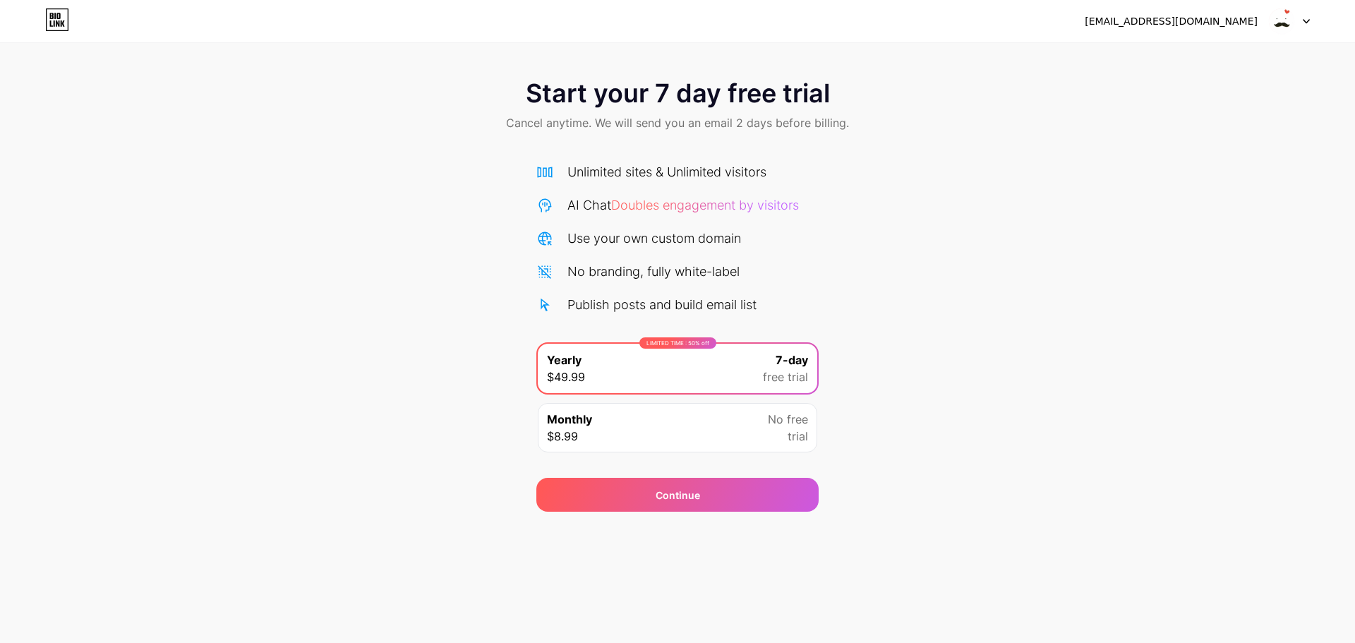
click at [1075, 299] on div "Start your 7 day free trial Cancel anytime. We will send you an email 2 days be…" at bounding box center [677, 288] width 1355 height 447
click at [334, 152] on div "Start your 7 day free trial Cancel anytime. We will send you an email 2 days be…" at bounding box center [677, 288] width 1355 height 447
click at [61, 26] on icon at bounding box center [63, 23] width 4 height 6
click at [1109, 263] on div "Start your 7 day free trial Cancel anytime. We will send you an email 2 days be…" at bounding box center [677, 288] width 1355 height 447
click at [1297, 20] on div at bounding box center [1288, 20] width 41 height 25
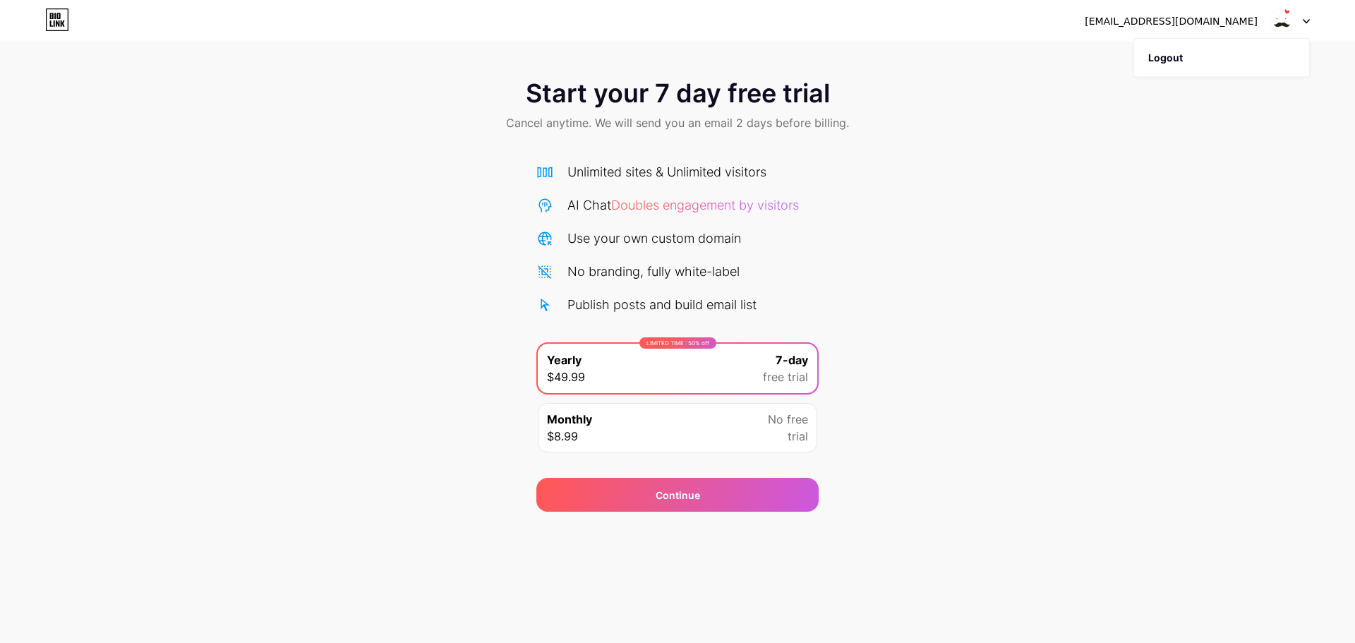
click at [1114, 145] on div "Start your 7 day free trial Cancel anytime. We will send you an email 2 days be…" at bounding box center [677, 106] width 1355 height 83
